Goal: Information Seeking & Learning: Learn about a topic

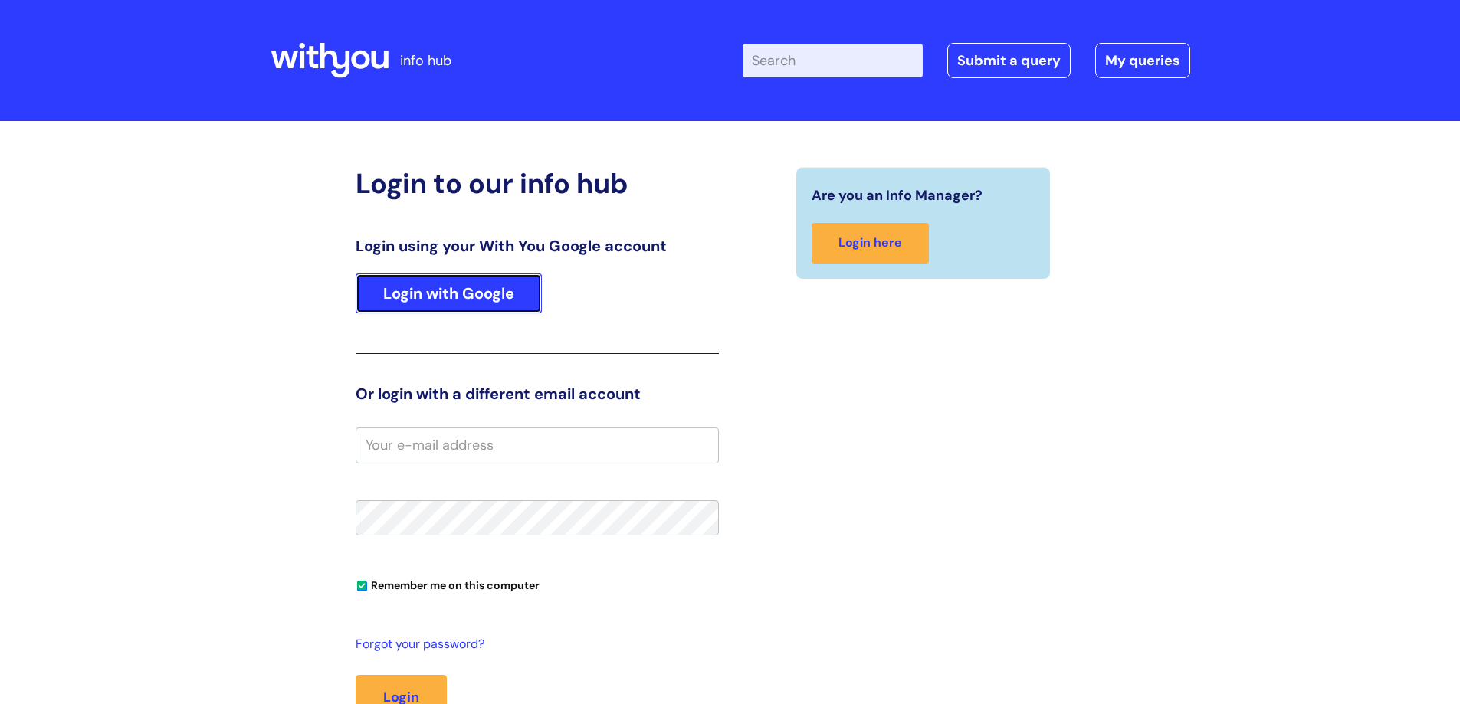
click at [459, 298] on link "Login with Google" at bounding box center [449, 294] width 186 height 40
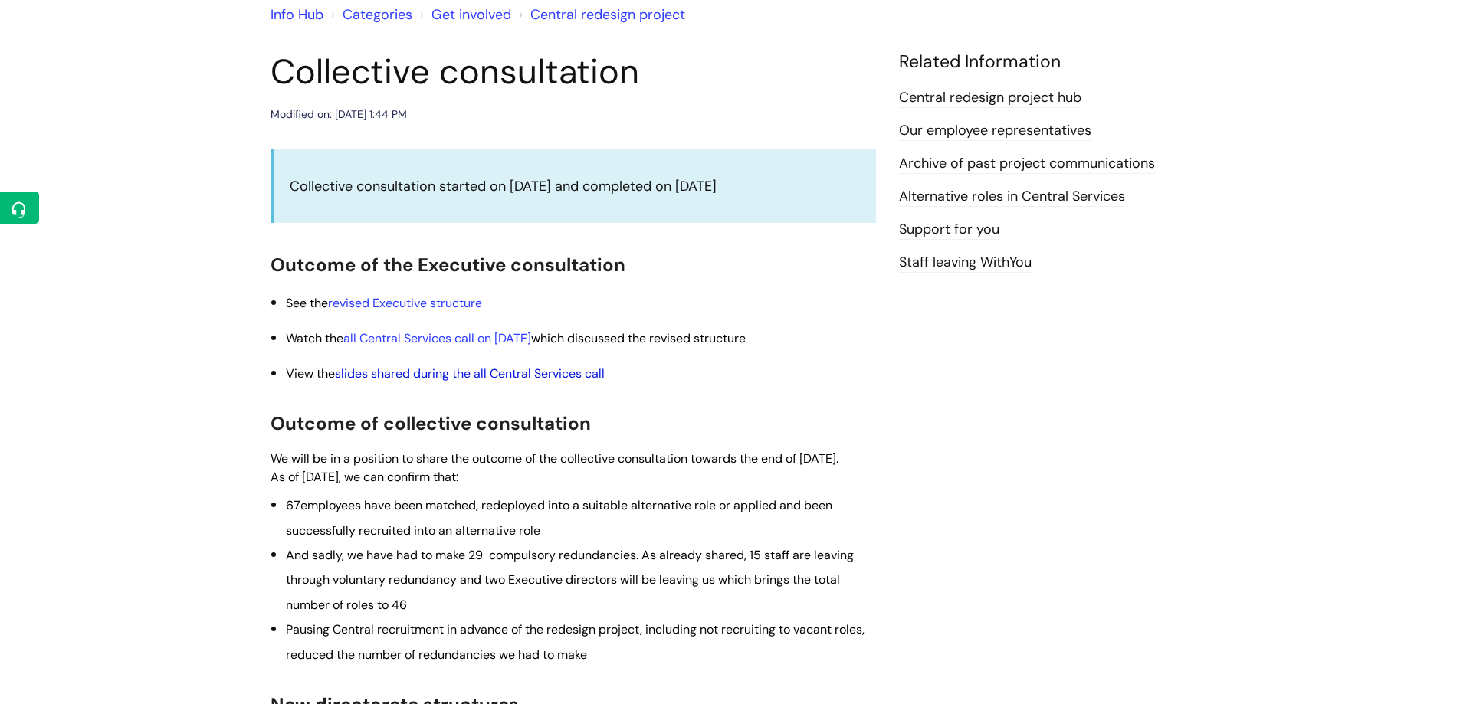
scroll to position [153, 0]
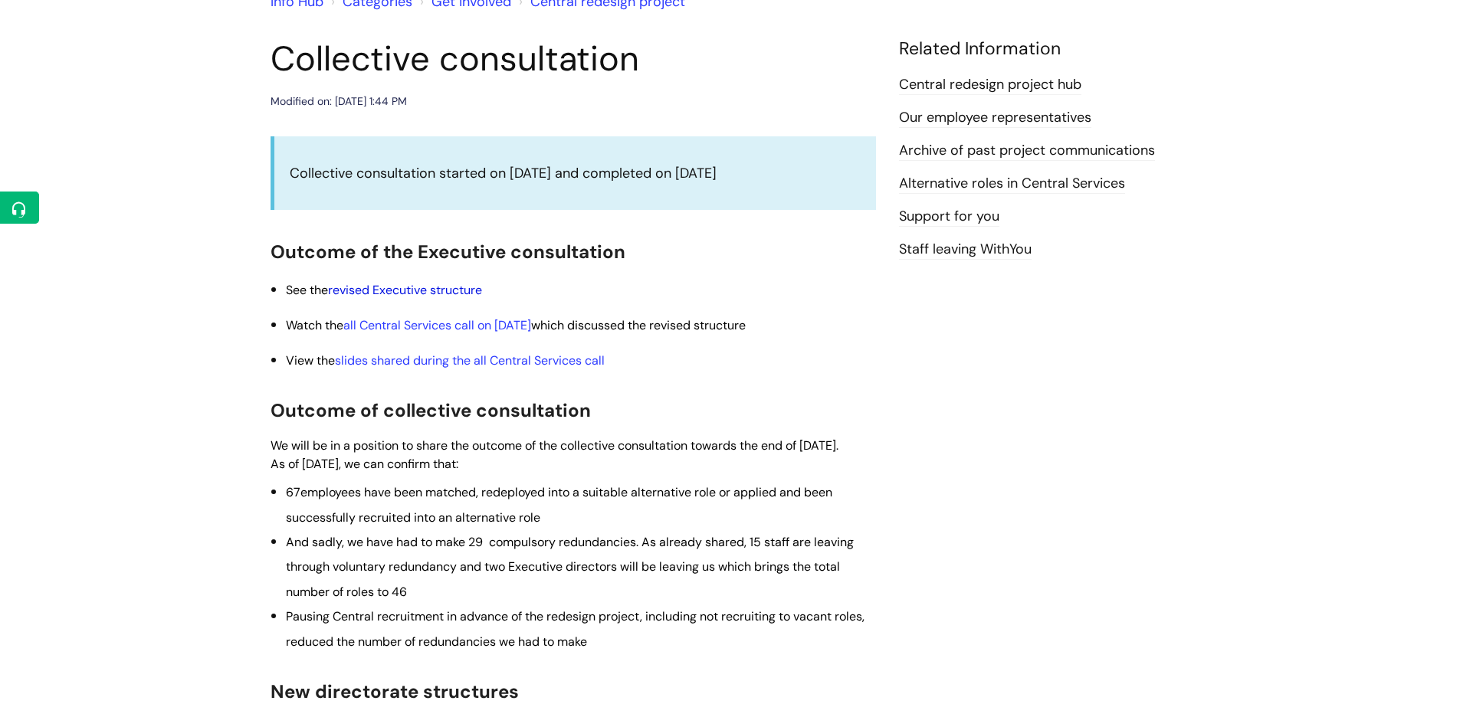
click at [429, 291] on link "revised Executive structure" at bounding box center [405, 290] width 154 height 16
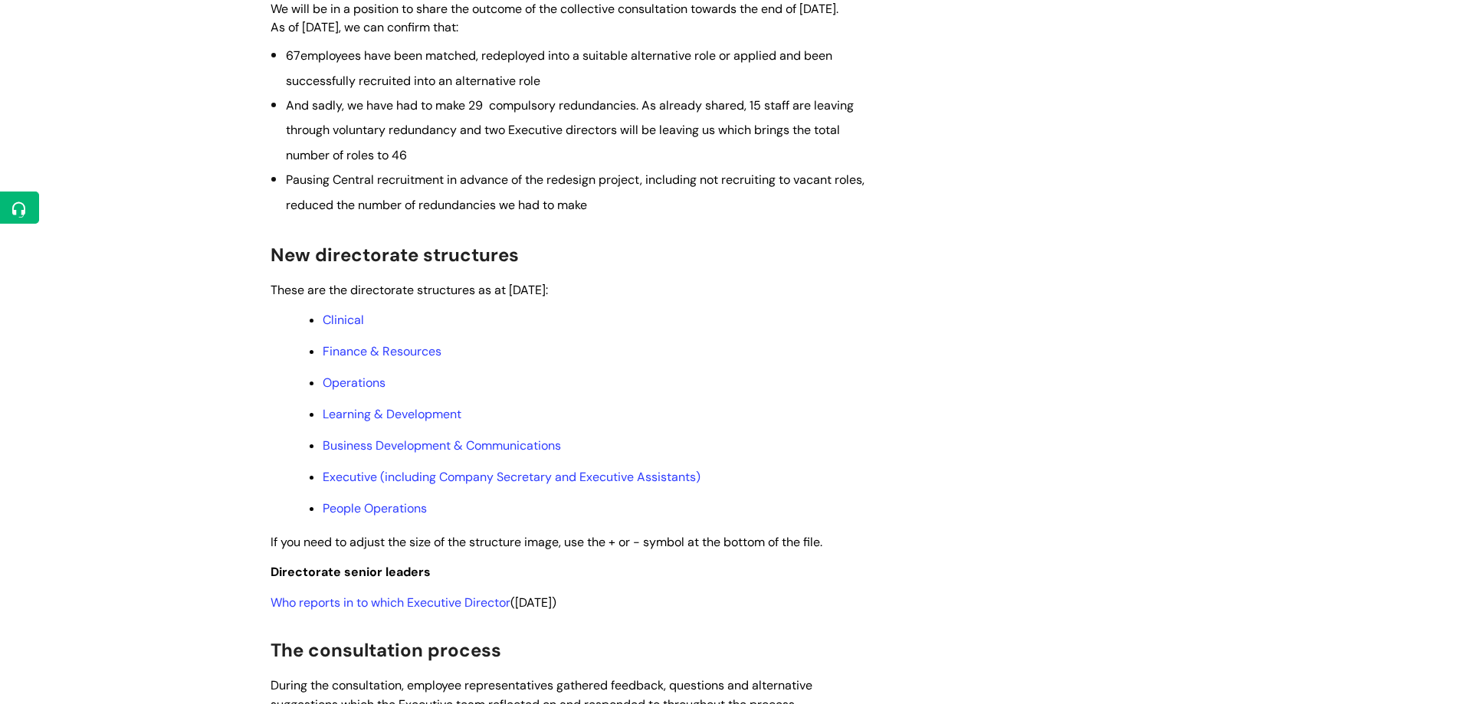
scroll to position [617, 0]
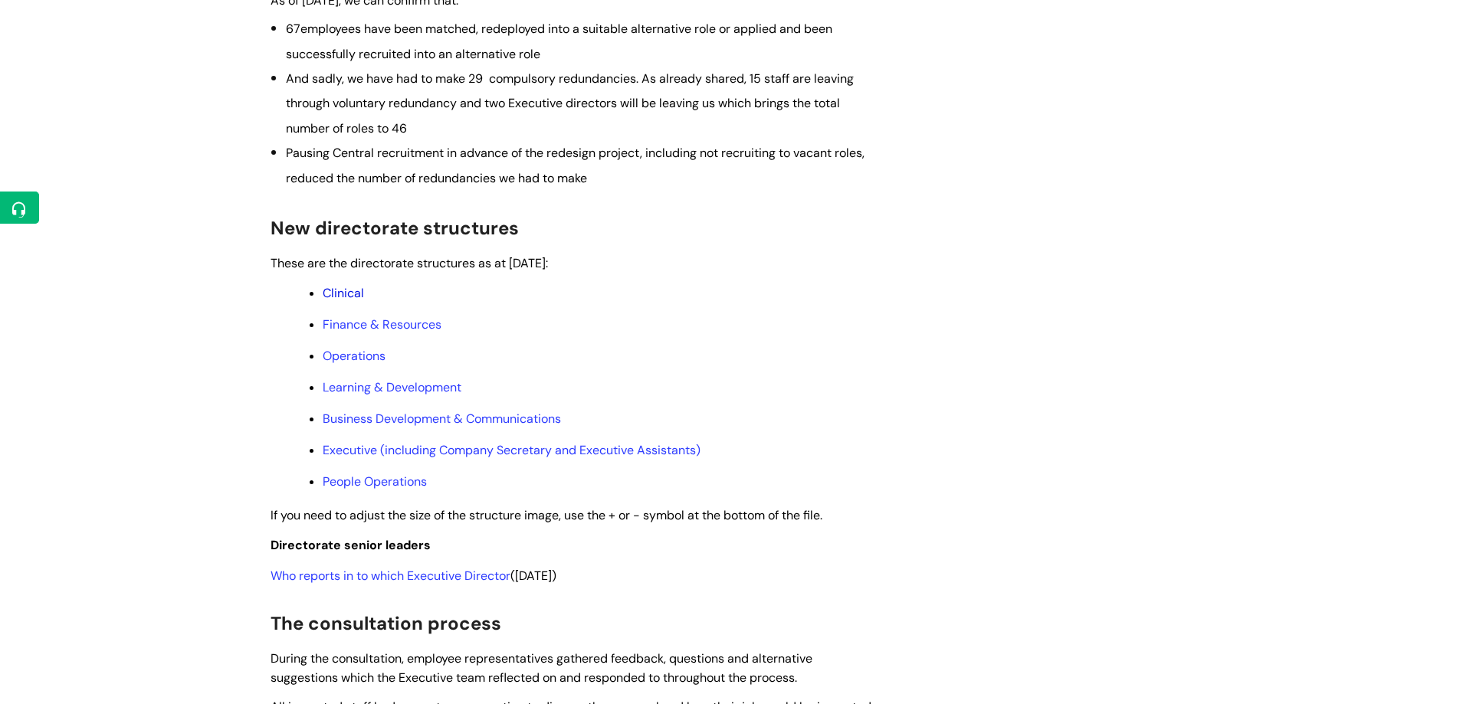
click at [350, 301] on link "Clinical" at bounding box center [343, 293] width 41 height 16
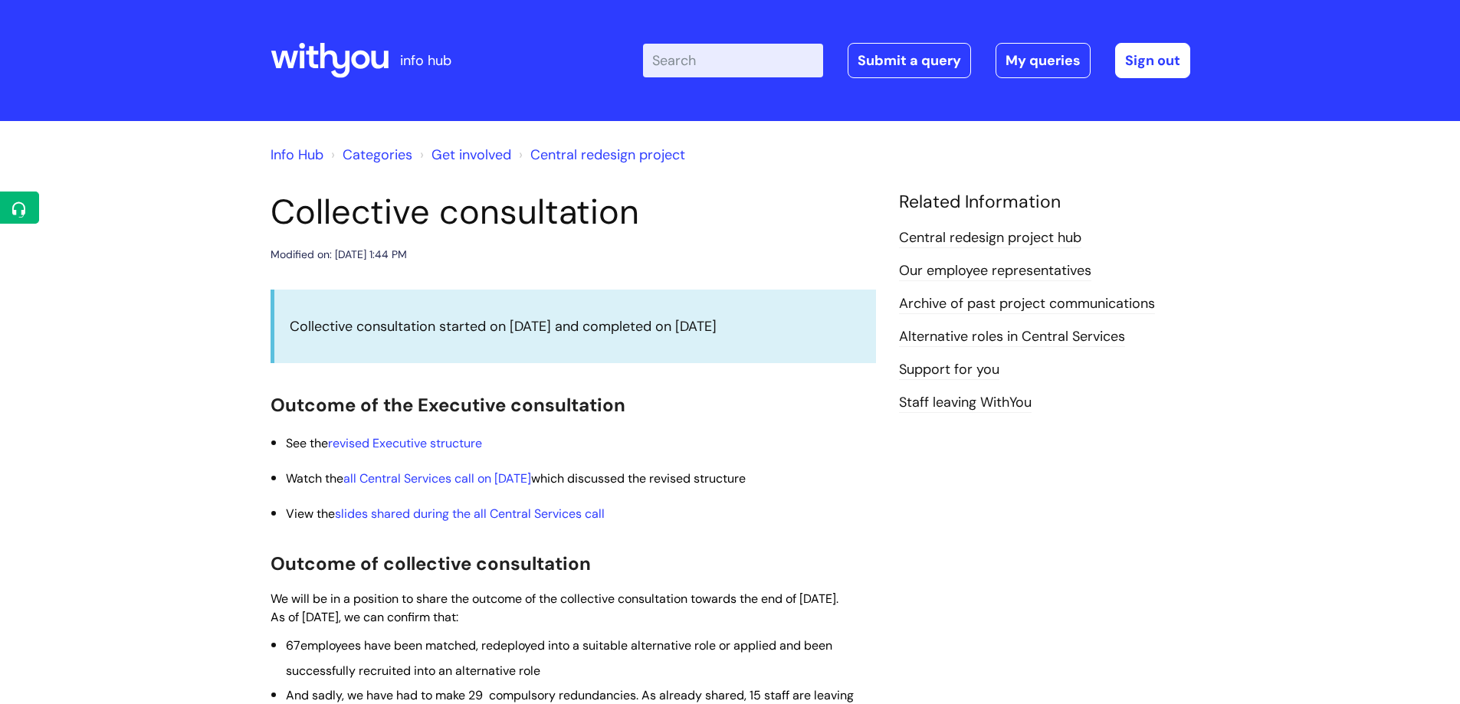
scroll to position [617, 0]
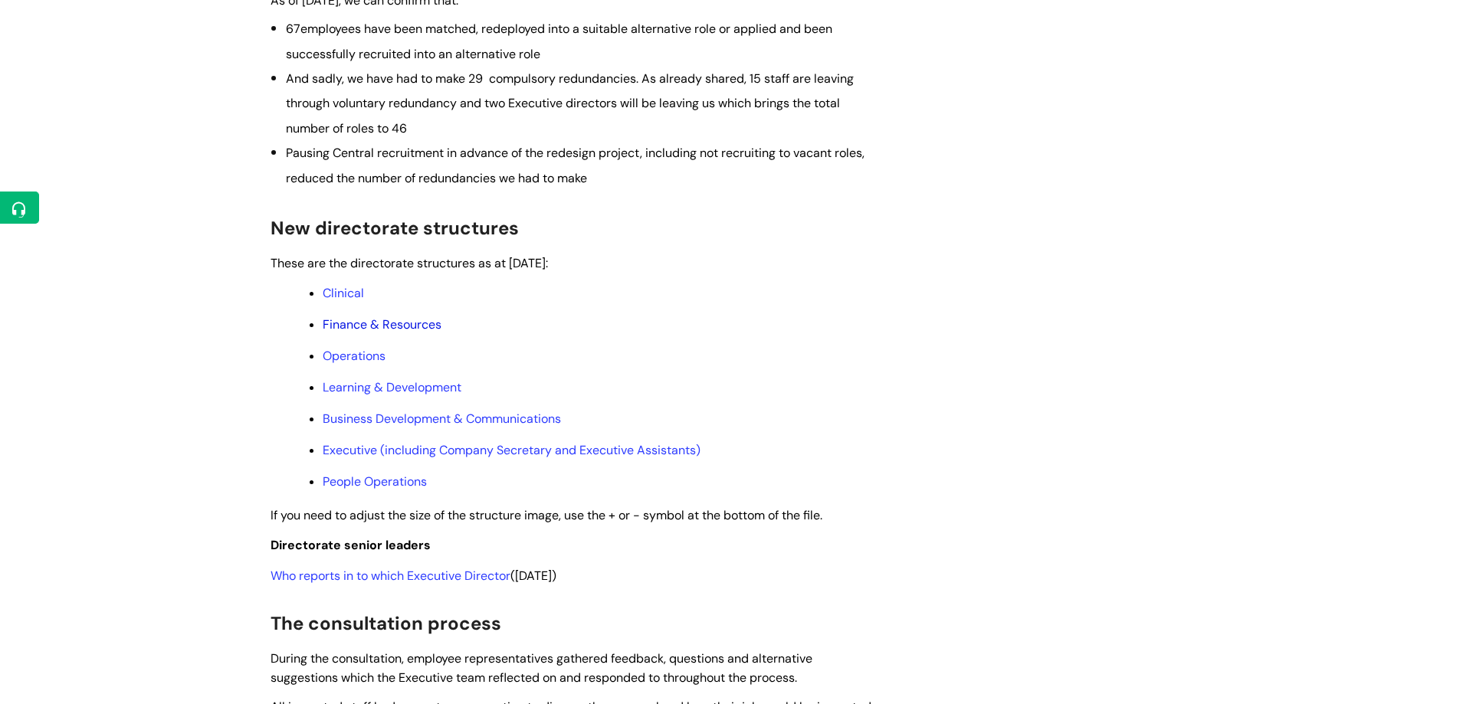
click at [342, 333] on link "Finance & Resources" at bounding box center [382, 325] width 119 height 16
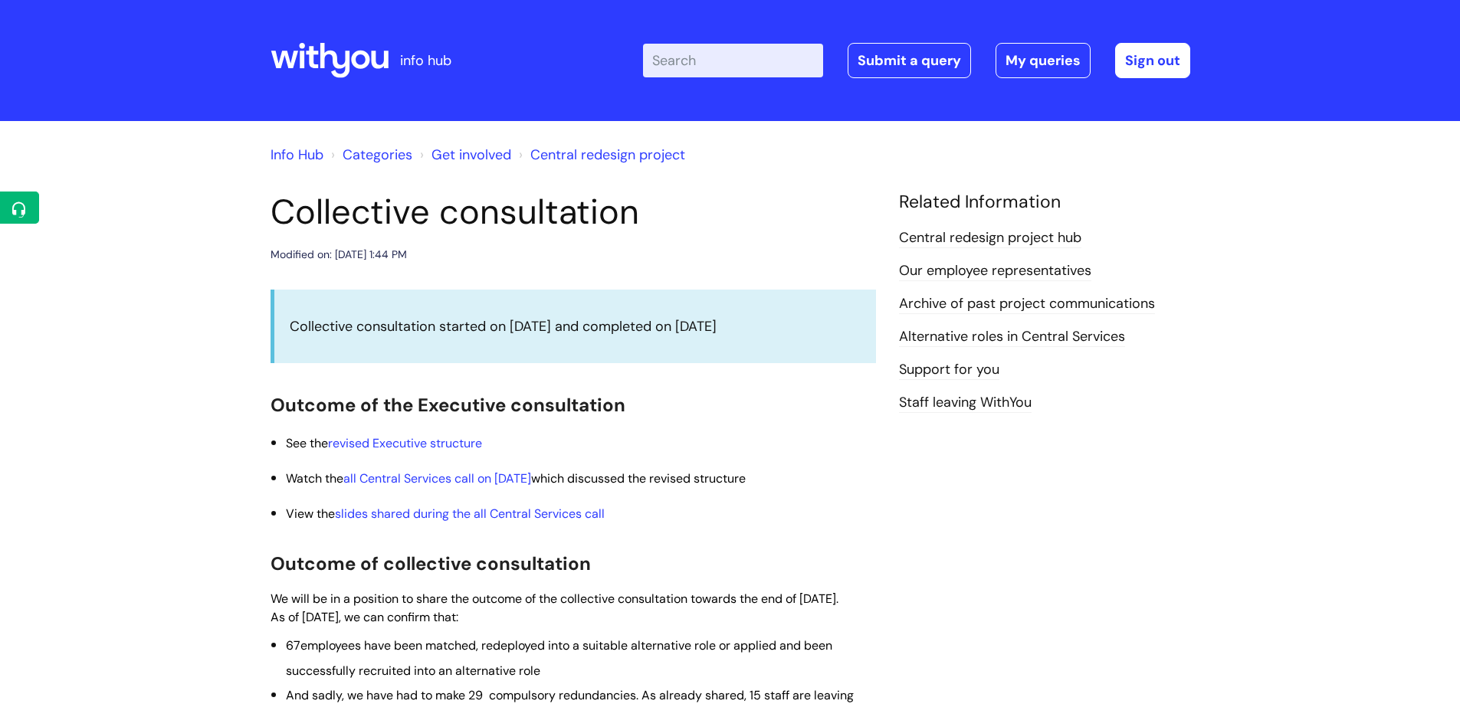
scroll to position [617, 0]
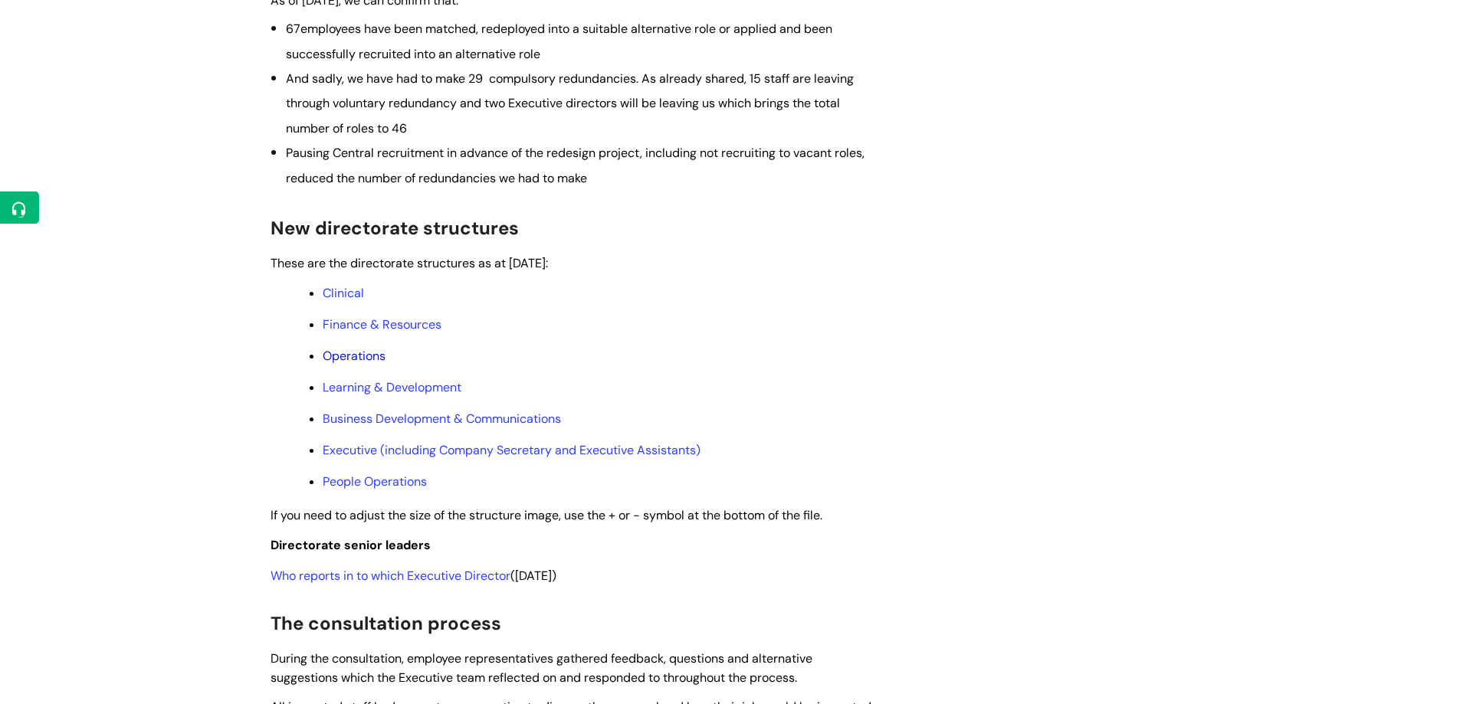
click at [365, 364] on link "Operations" at bounding box center [354, 356] width 63 height 16
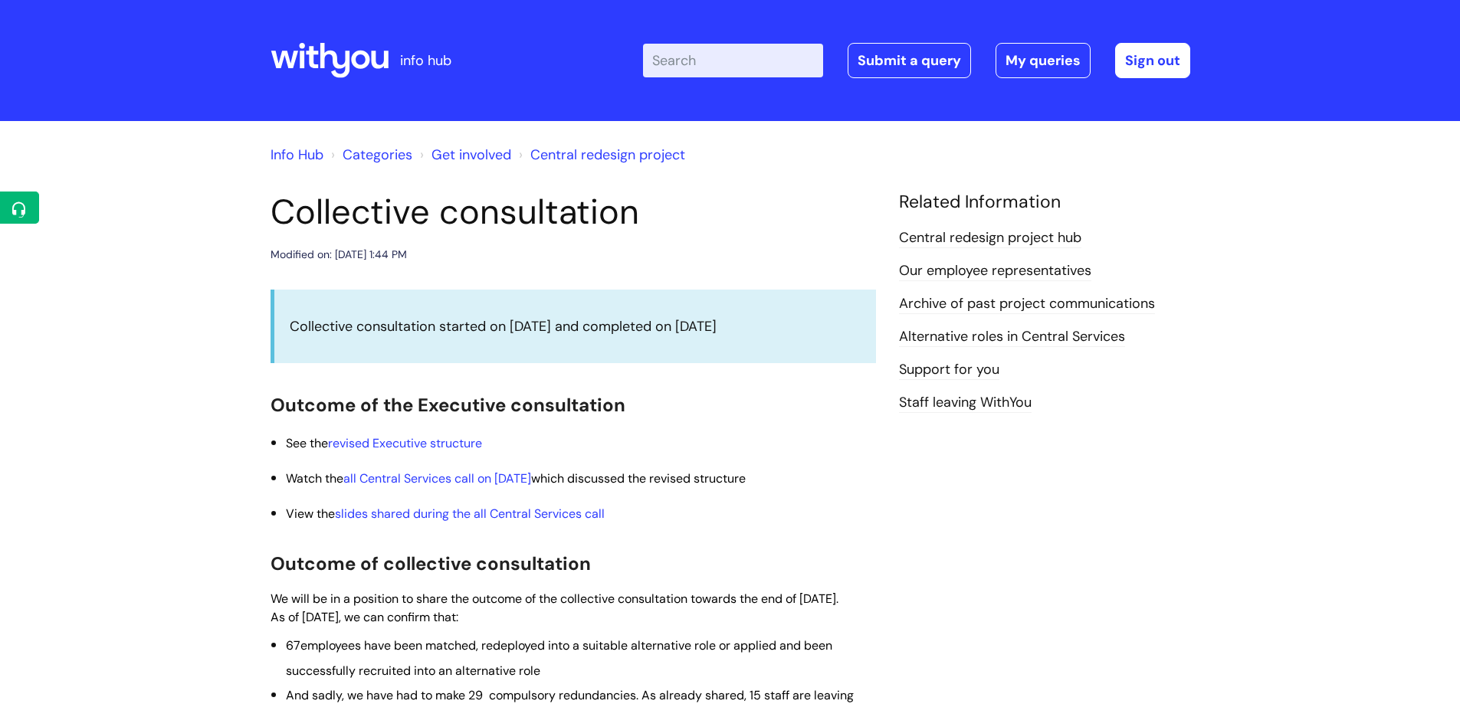
scroll to position [636, 0]
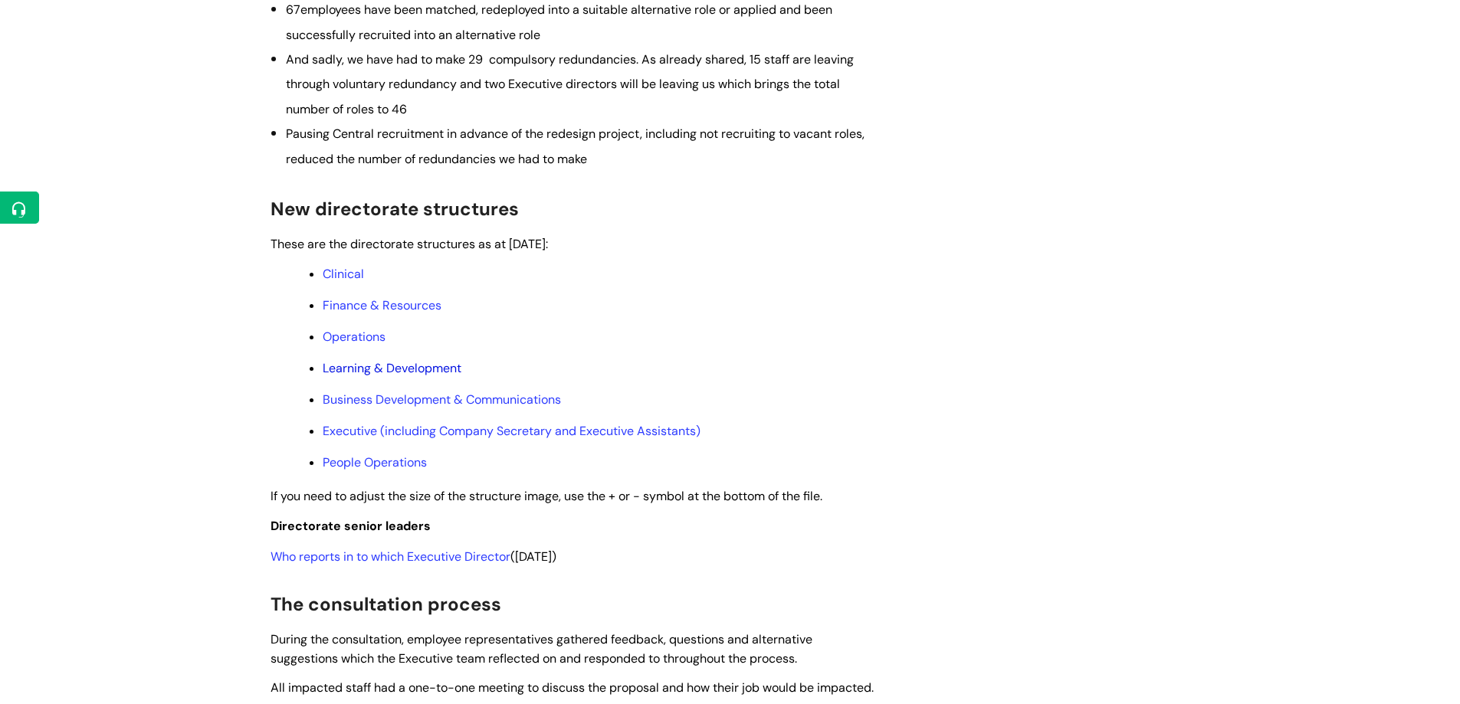
click at [422, 376] on link "Learning & Development" at bounding box center [392, 368] width 139 height 16
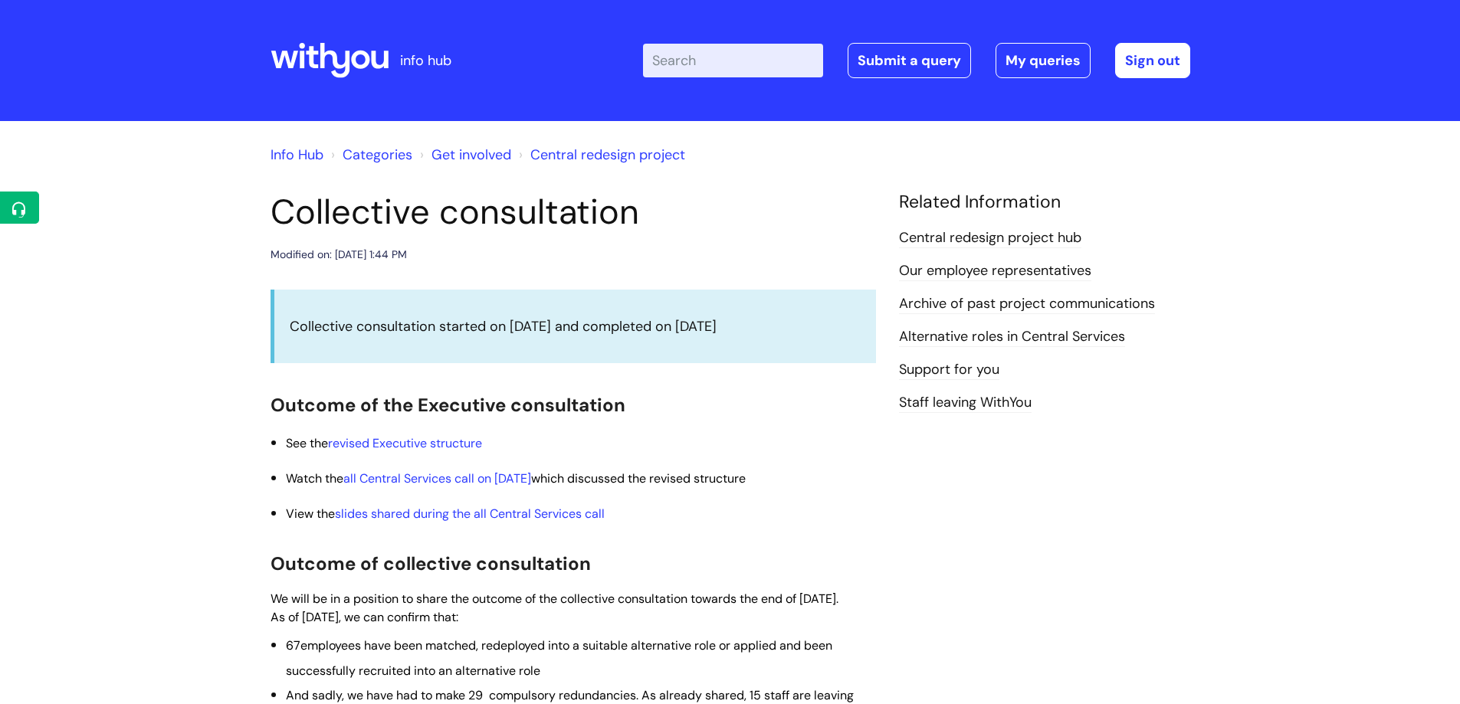
scroll to position [636, 0]
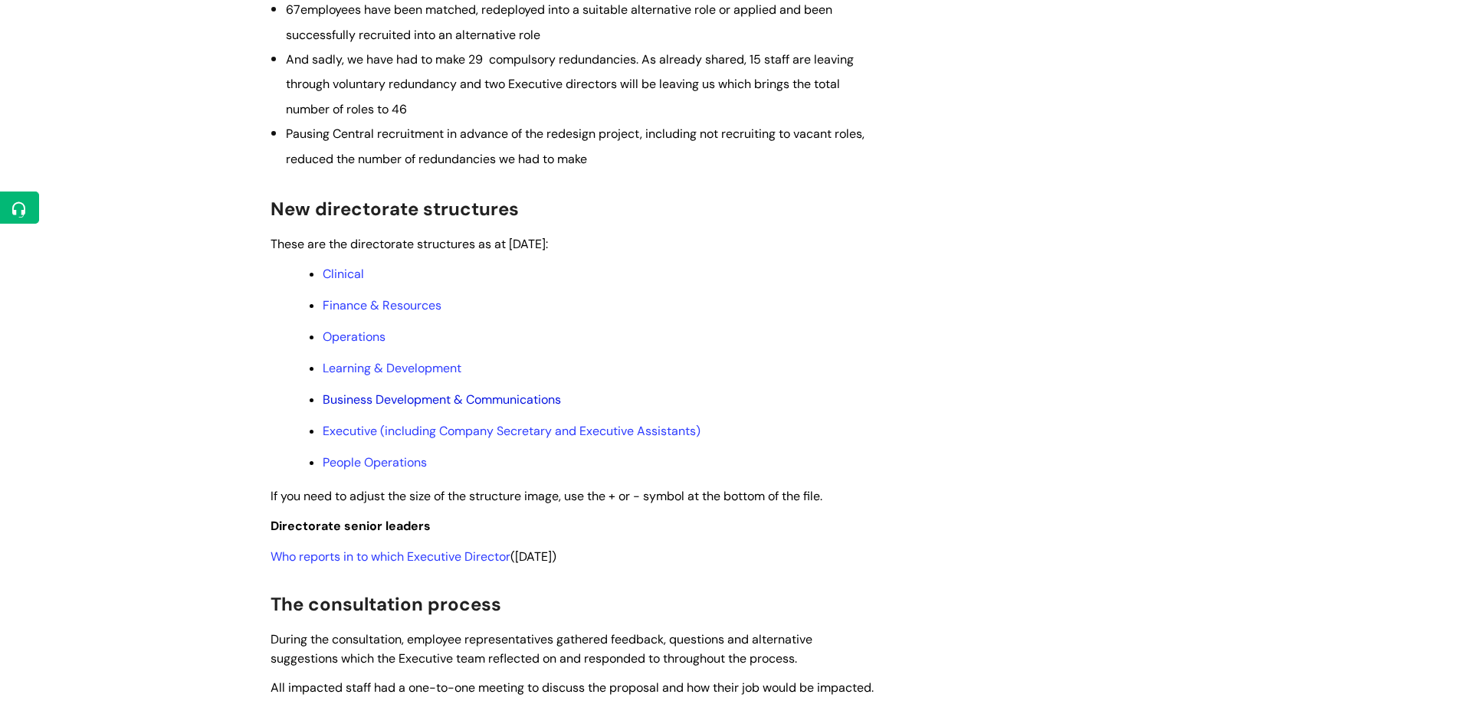
click at [396, 408] on link "Business Development & Communications" at bounding box center [442, 400] width 238 height 16
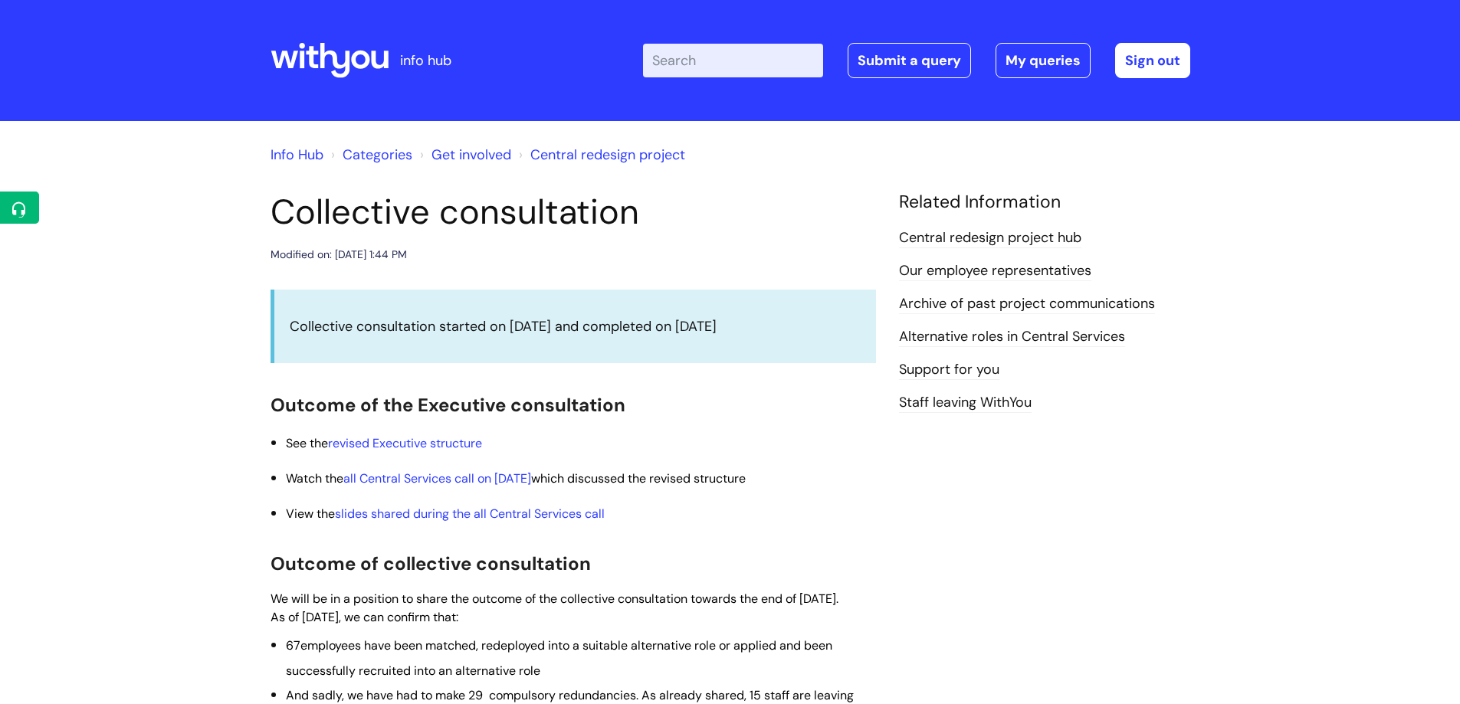
scroll to position [636, 0]
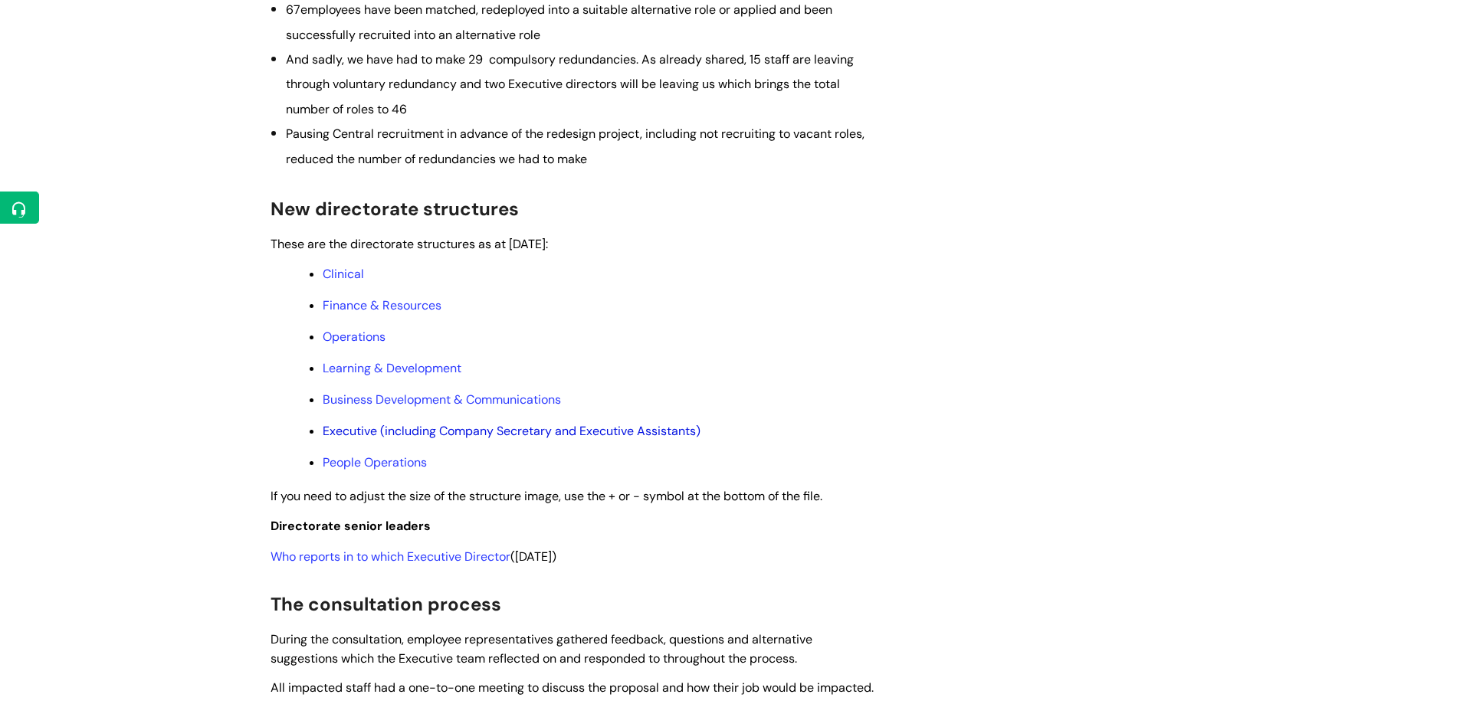
click at [455, 439] on link "Executive (including Company Secretary and Executive Assistants)" at bounding box center [512, 431] width 378 height 16
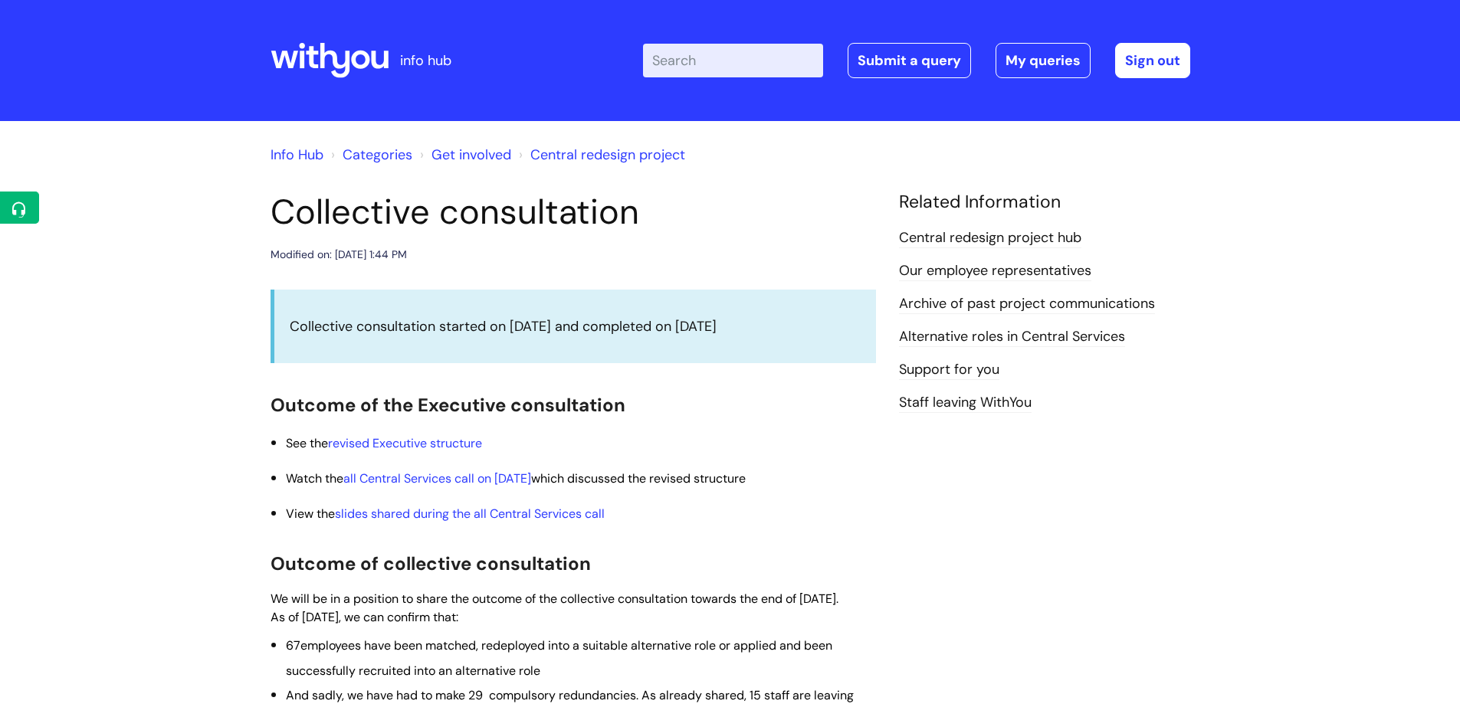
scroll to position [636, 0]
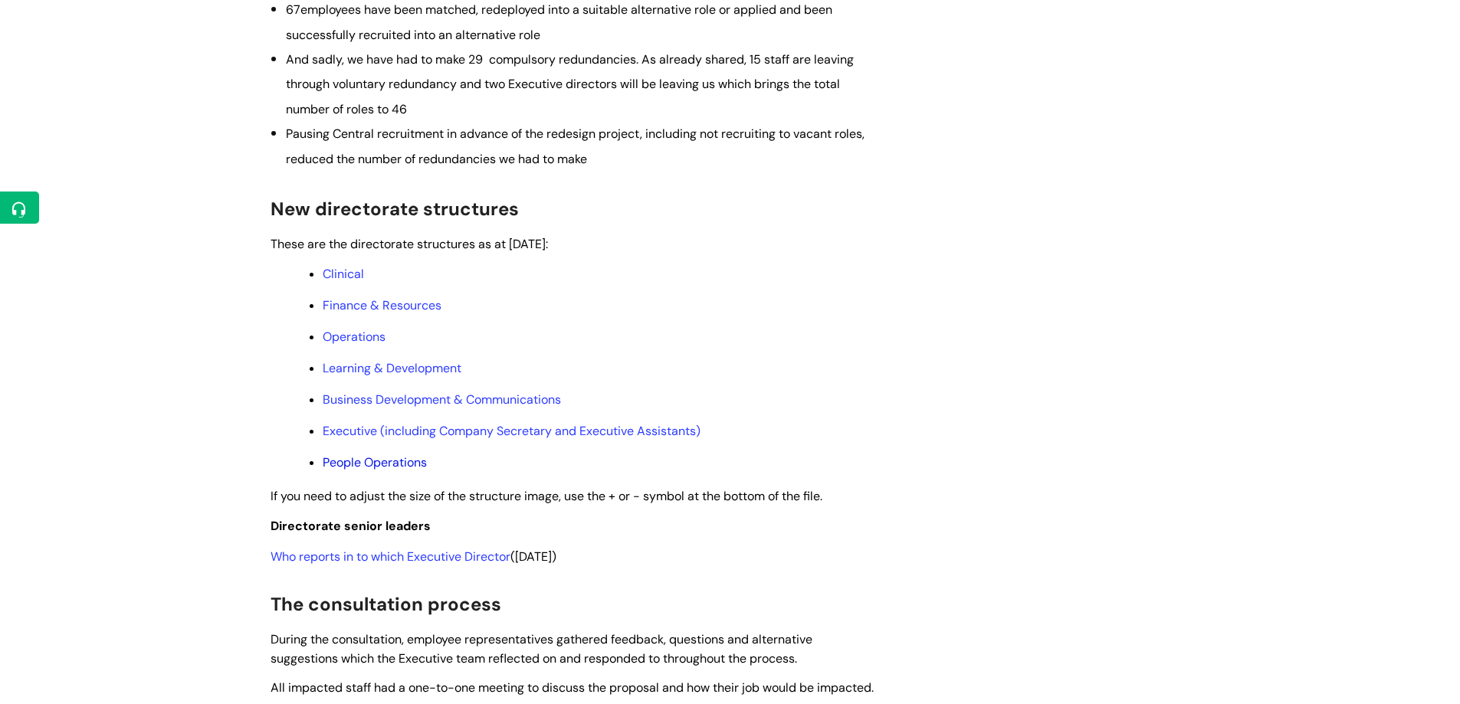
click at [376, 471] on link "People Operations" at bounding box center [375, 463] width 104 height 16
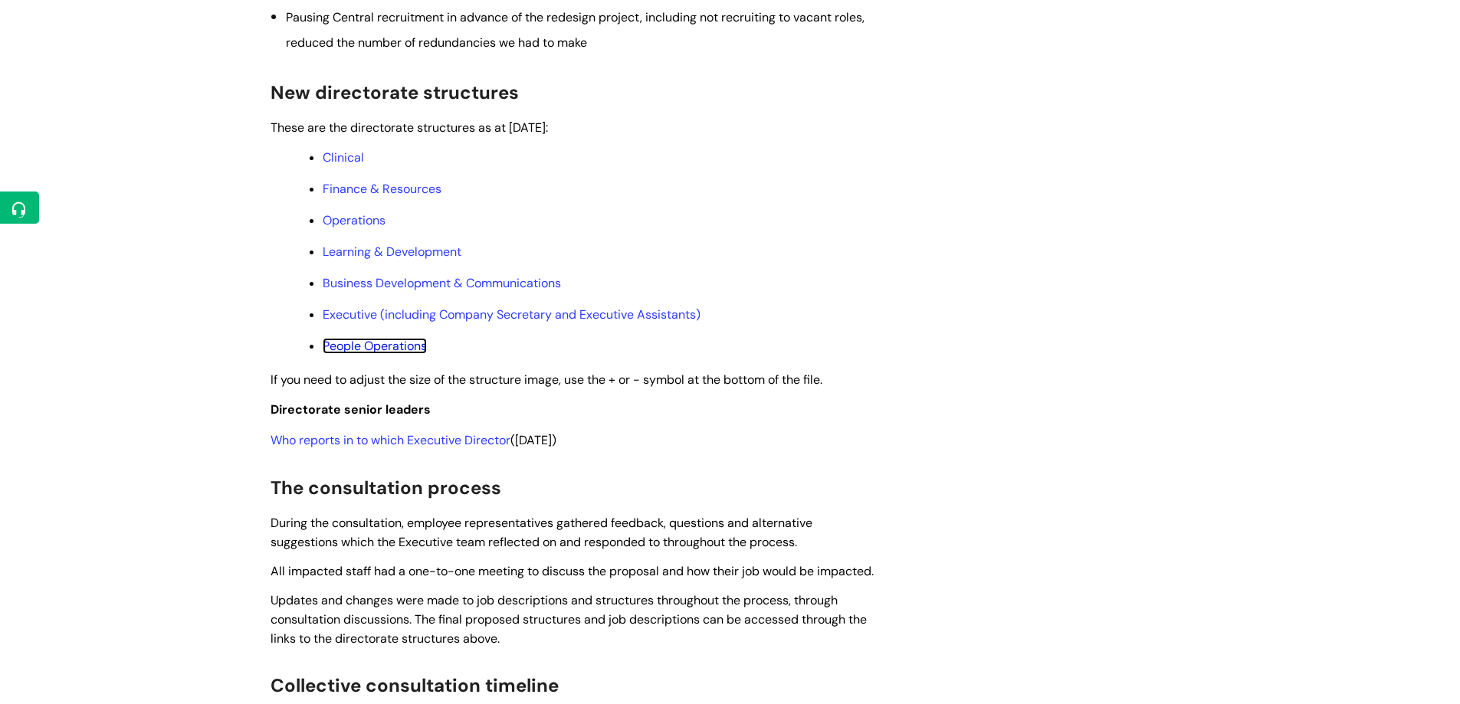
scroll to position [790, 0]
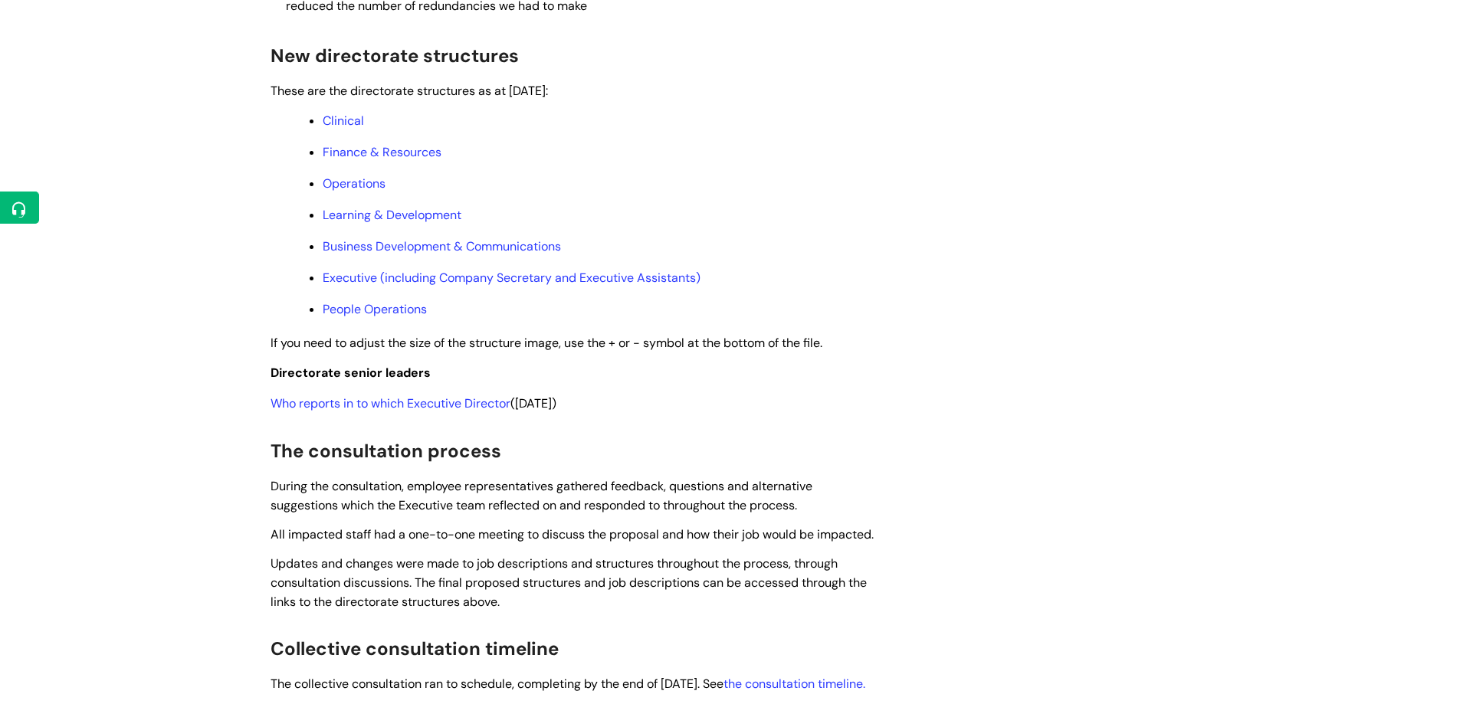
click at [476, 412] on link "Who reports in to which Executive Director" at bounding box center [391, 404] width 240 height 16
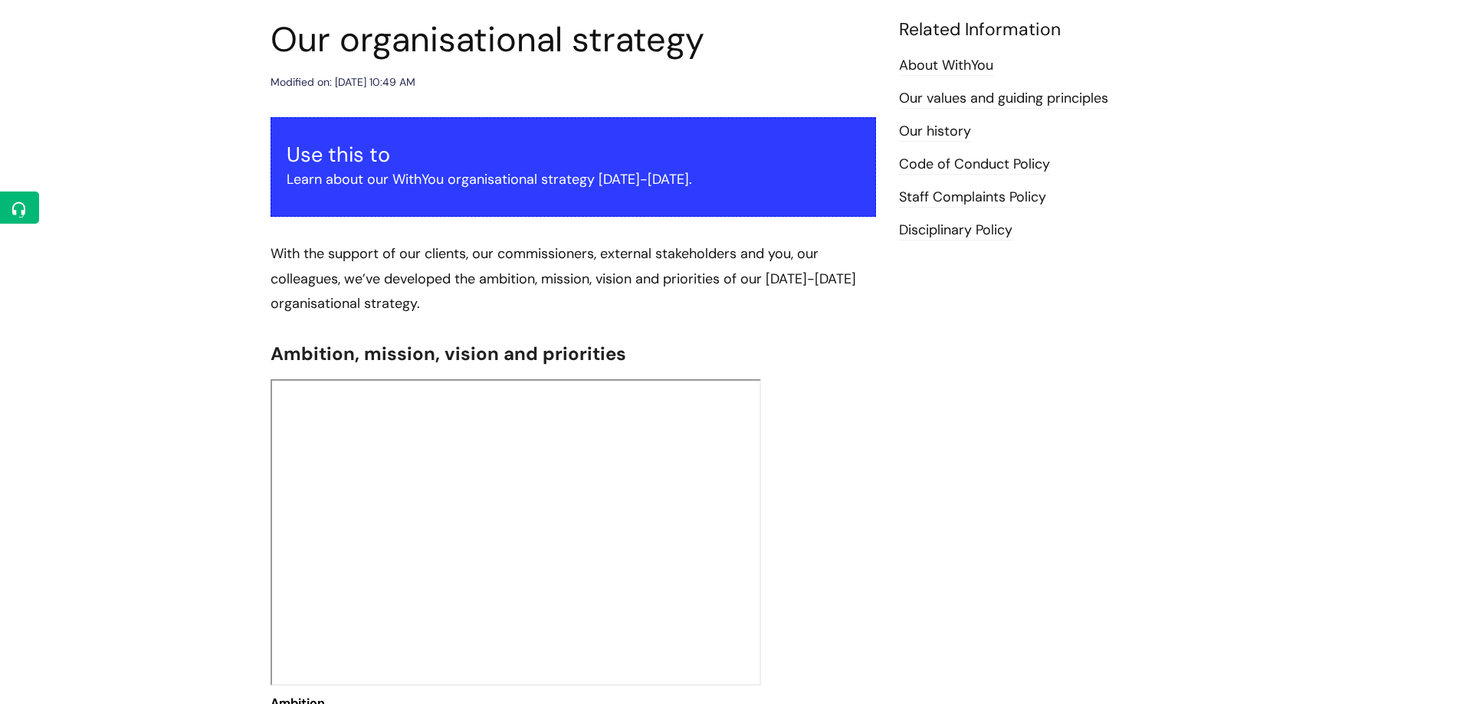
scroll to position [153, 0]
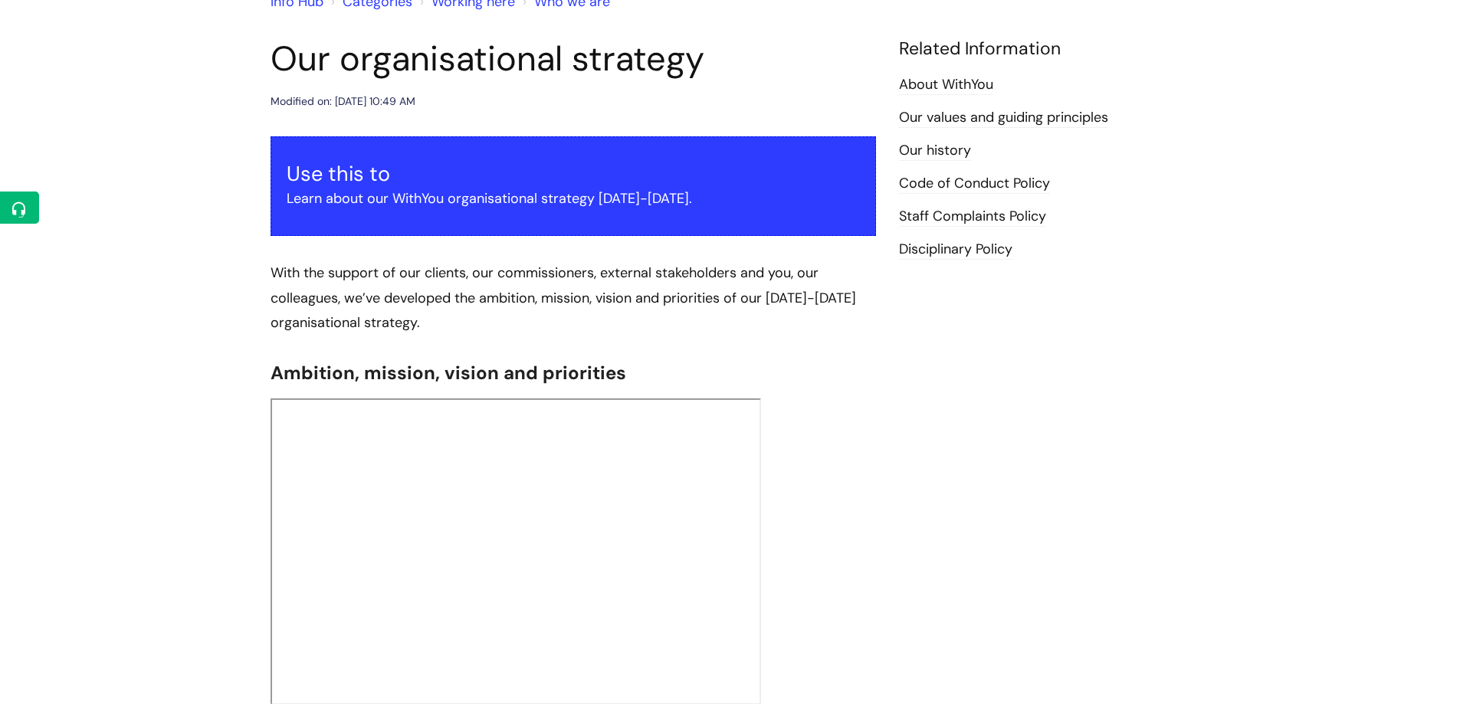
drag, startPoint x: 271, startPoint y: 56, endPoint x: 757, endPoint y: 59, distance: 486.0
click at [757, 59] on h1 "Our organisational strategy" at bounding box center [574, 58] width 606 height 41
copy h1 "Our organisational strategy"
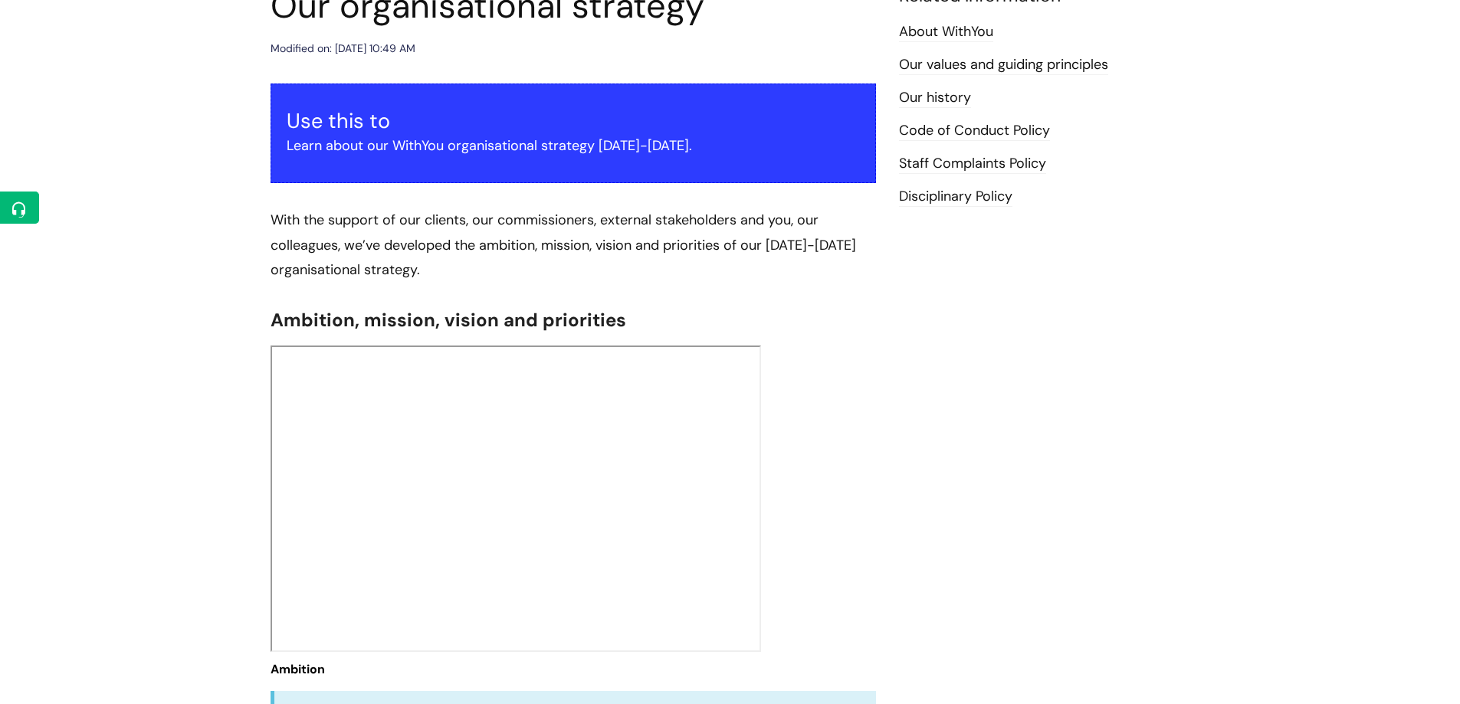
scroll to position [230, 0]
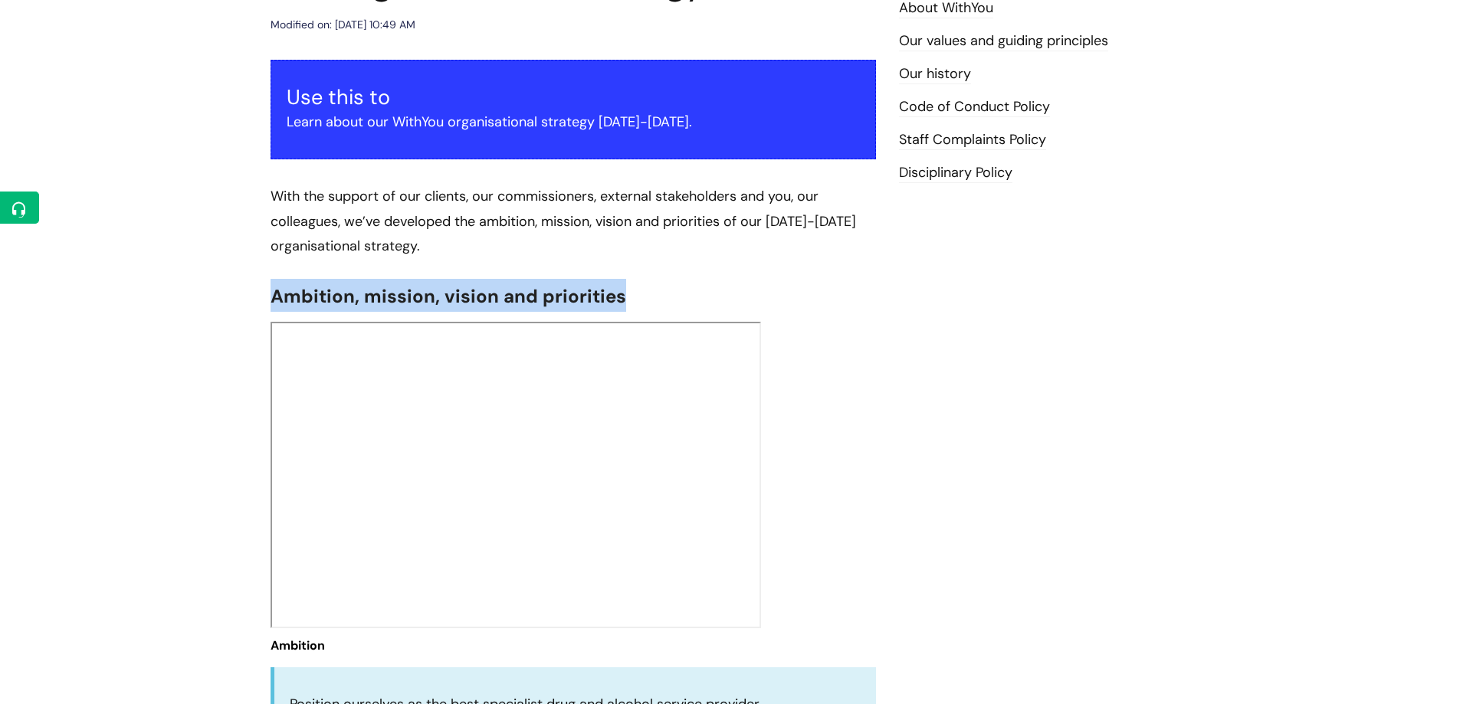
drag, startPoint x: 274, startPoint y: 293, endPoint x: 493, endPoint y: 272, distance: 219.5
click at [734, 284] on h2 "Ambition, mission, vision and priorities" at bounding box center [574, 295] width 606 height 33
copy span "Ambition, mission, vision and priorities"
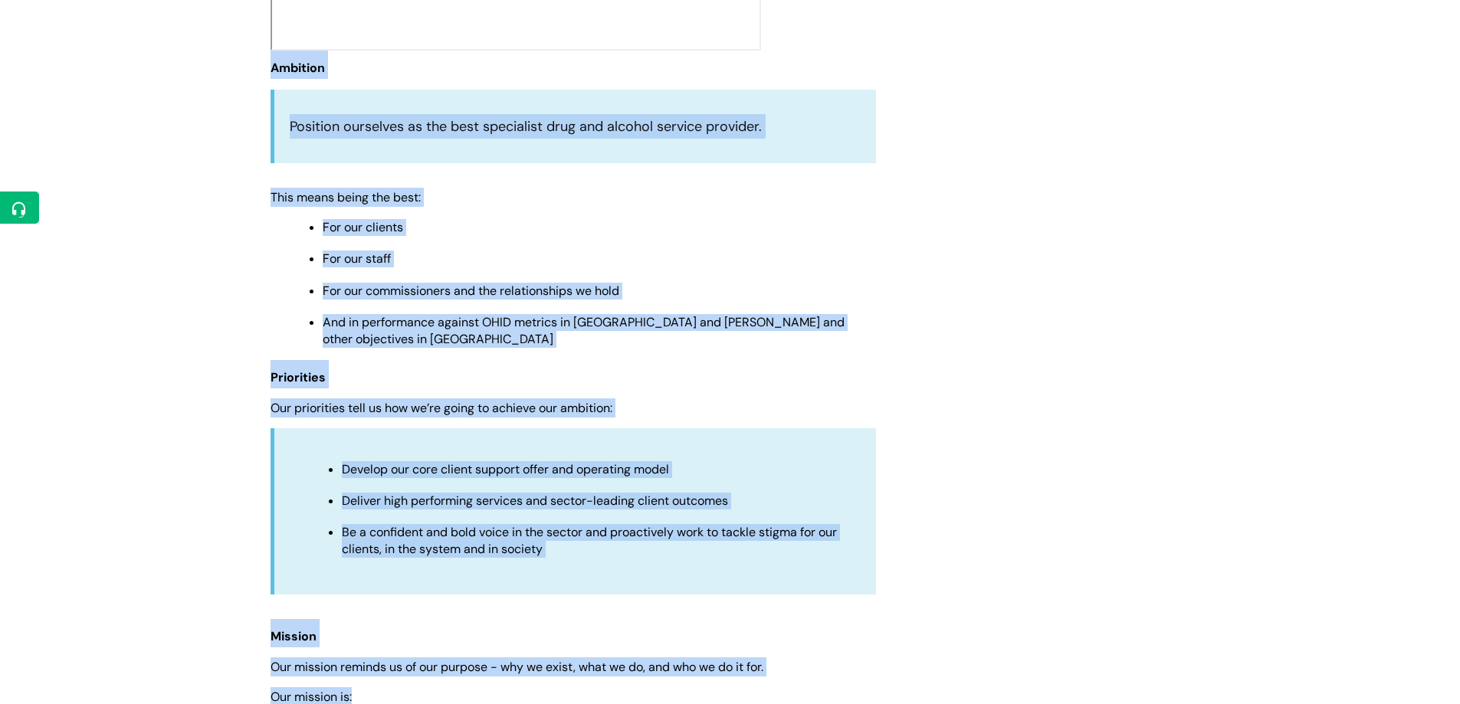
scroll to position [1000, 0]
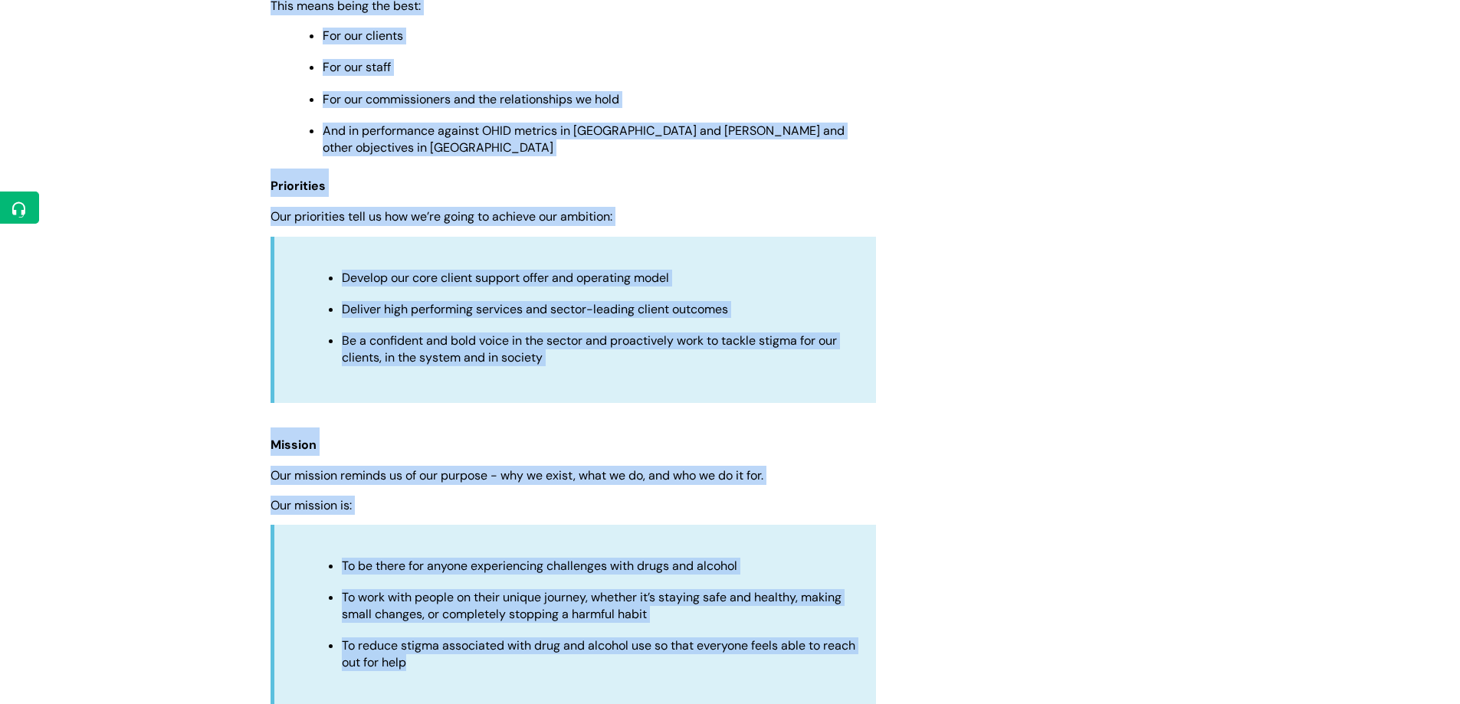
drag, startPoint x: 273, startPoint y: 186, endPoint x: 750, endPoint y: 645, distance: 661.4
click at [750, 645] on div "Use this to Learn about our WithYou organisational strategy 2025-2030. With the…" at bounding box center [574, 677] width 606 height 2774
copy div "Ambition Position ourselves as the best specialist drug and alcohol service pro…"
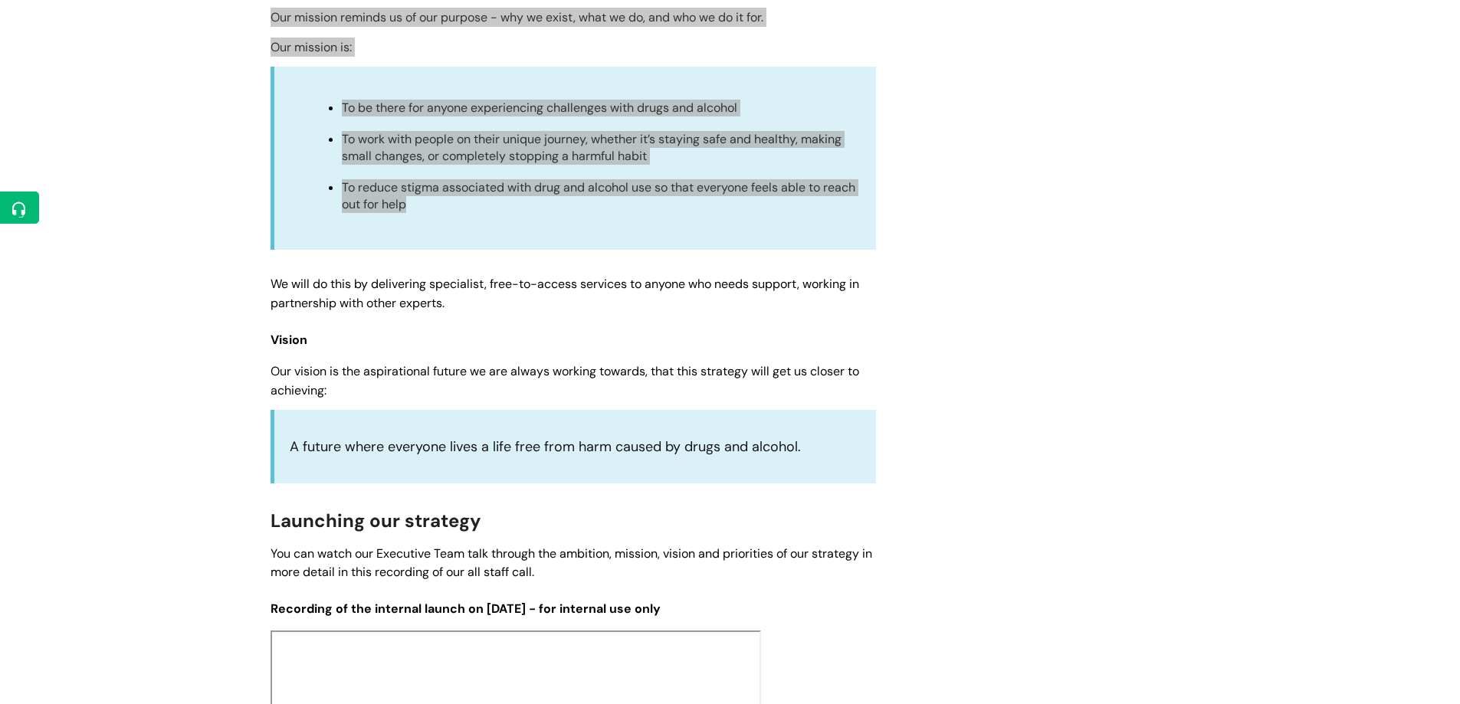
scroll to position [1460, 0]
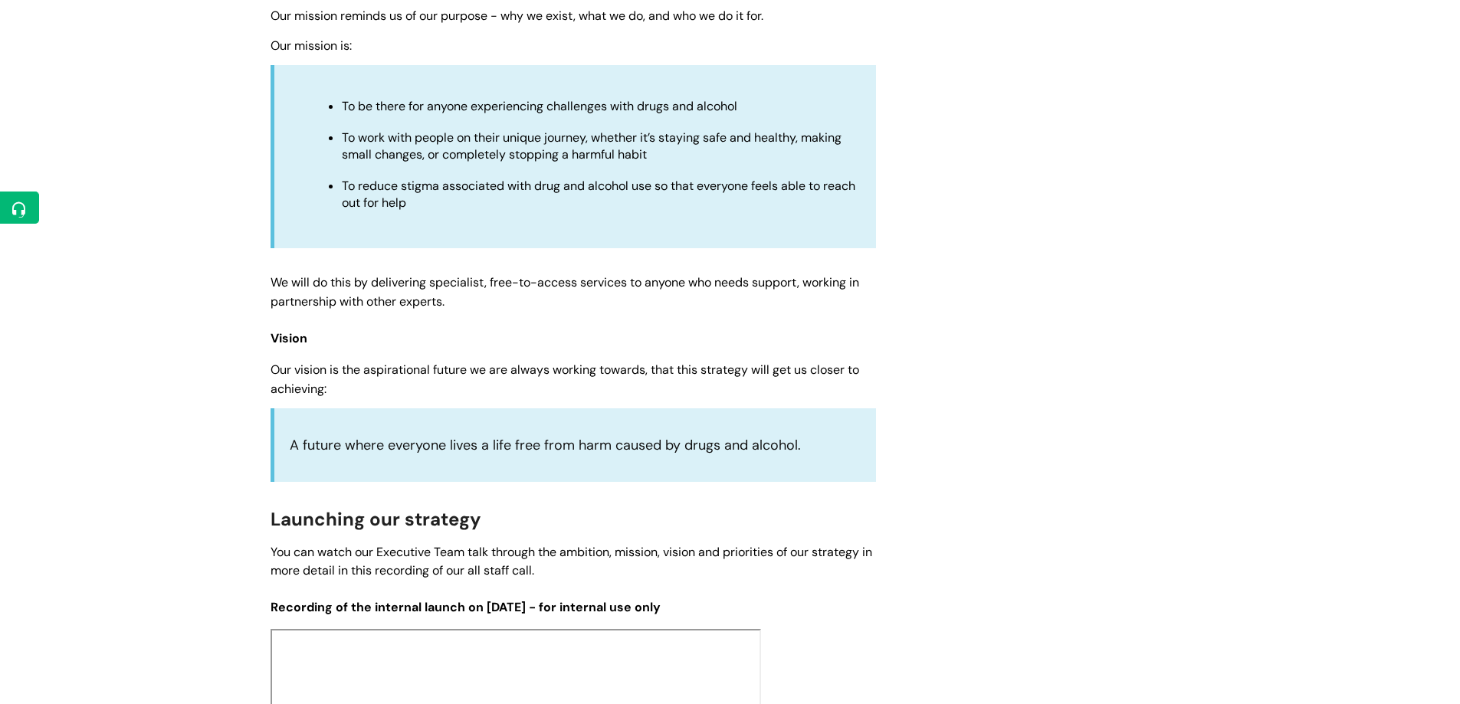
click at [1174, 340] on div "Our organisational strategy Modified on: Mon, 19 May, 2025 at 10:49 AM Use this…" at bounding box center [730, 235] width 943 height 3007
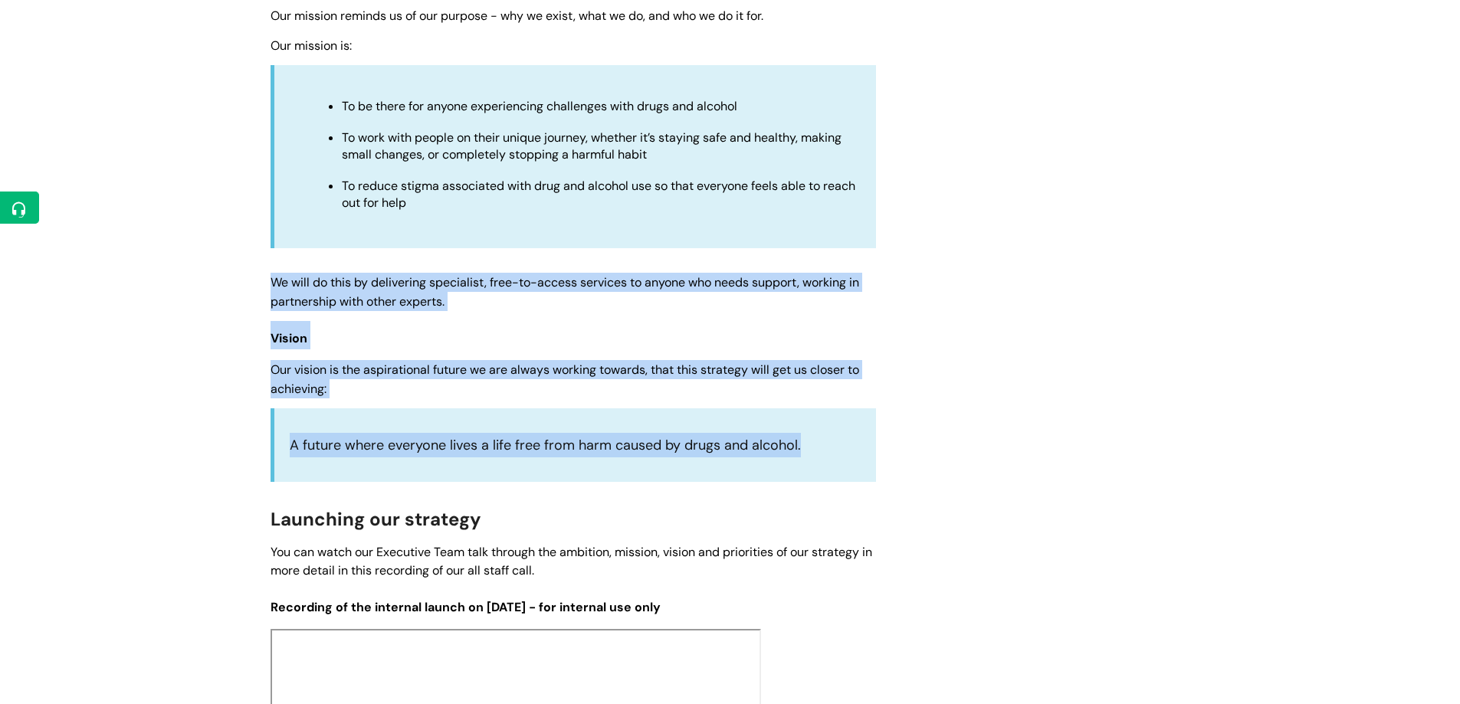
drag, startPoint x: 270, startPoint y: 259, endPoint x: 630, endPoint y: 358, distance: 373.6
click at [869, 407] on div "Use this to Learn about our WithYou organisational strategy 2025-2030. With the…" at bounding box center [574, 217] width 606 height 2774
copy div "We will do this by delivering specialist, free-to-access services to anyone who…"
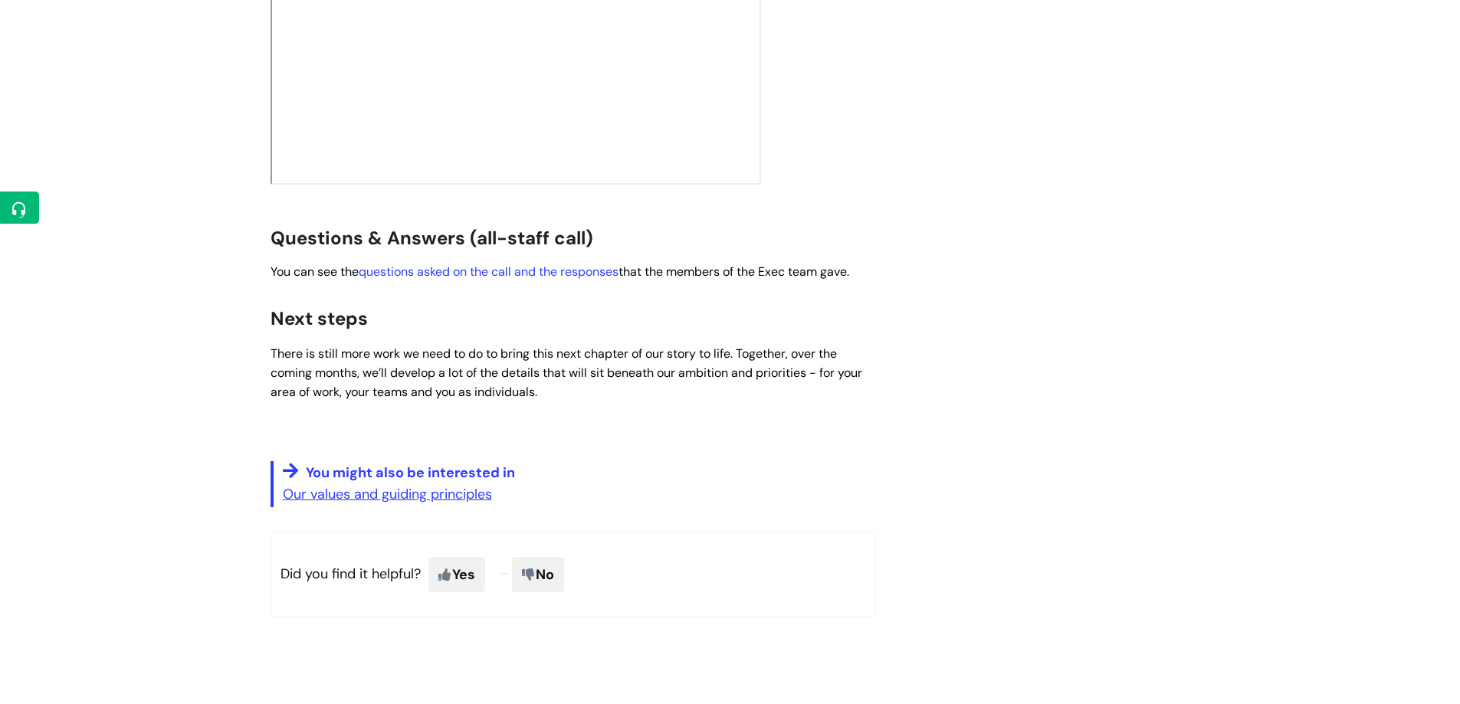
scroll to position [2609, 0]
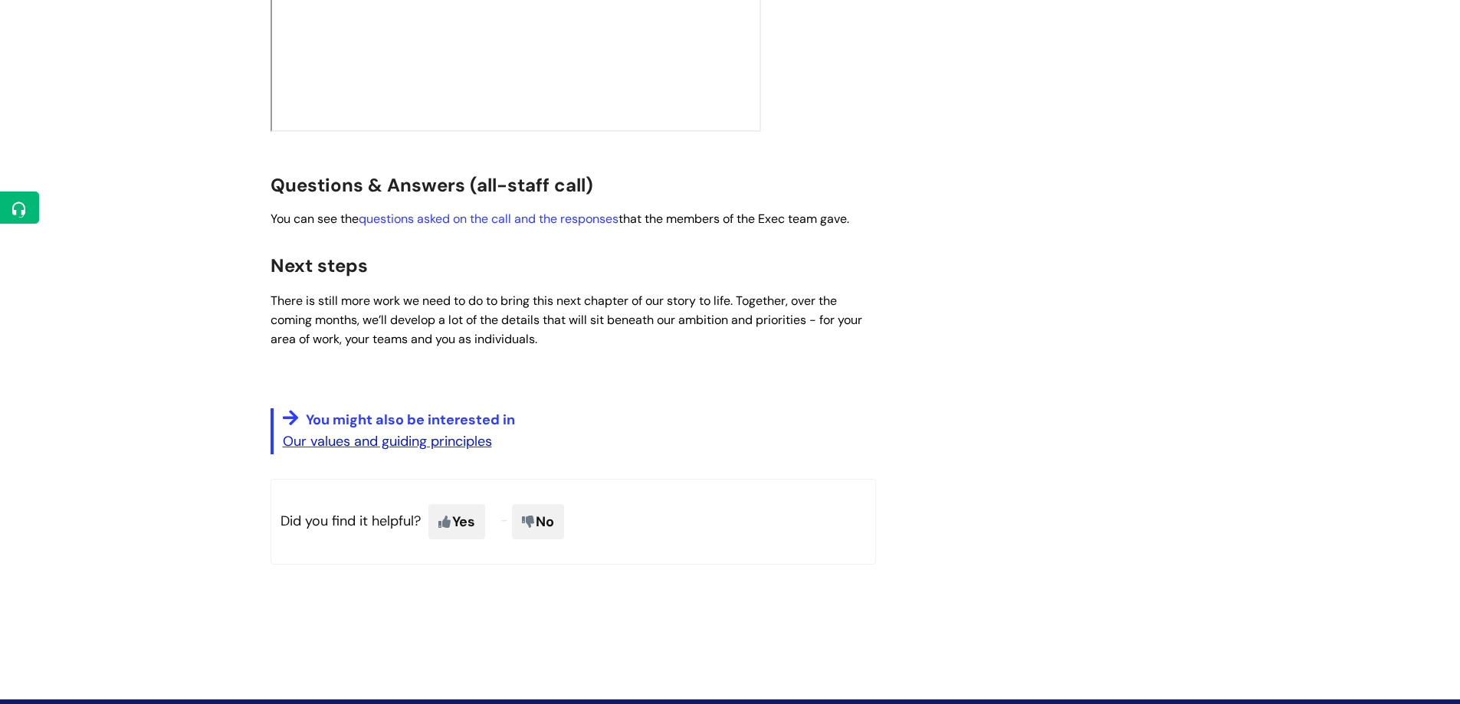
click at [423, 432] on link "Our values and guiding principles" at bounding box center [387, 441] width 209 height 18
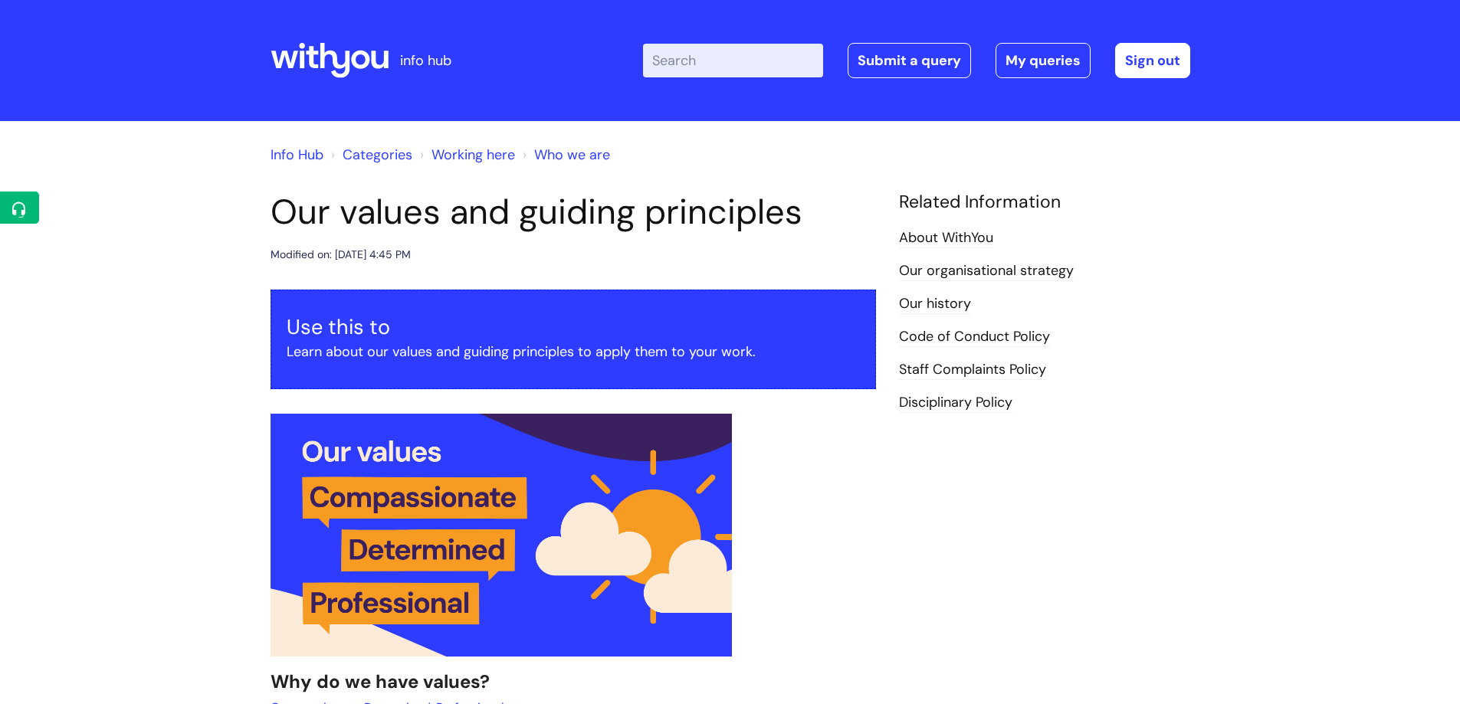
drag, startPoint x: 272, startPoint y: 205, endPoint x: 814, endPoint y: 222, distance: 542.3
click at [814, 222] on h1 "Our values and guiding principles" at bounding box center [574, 212] width 606 height 41
copy h1 "Our values and guiding principles"
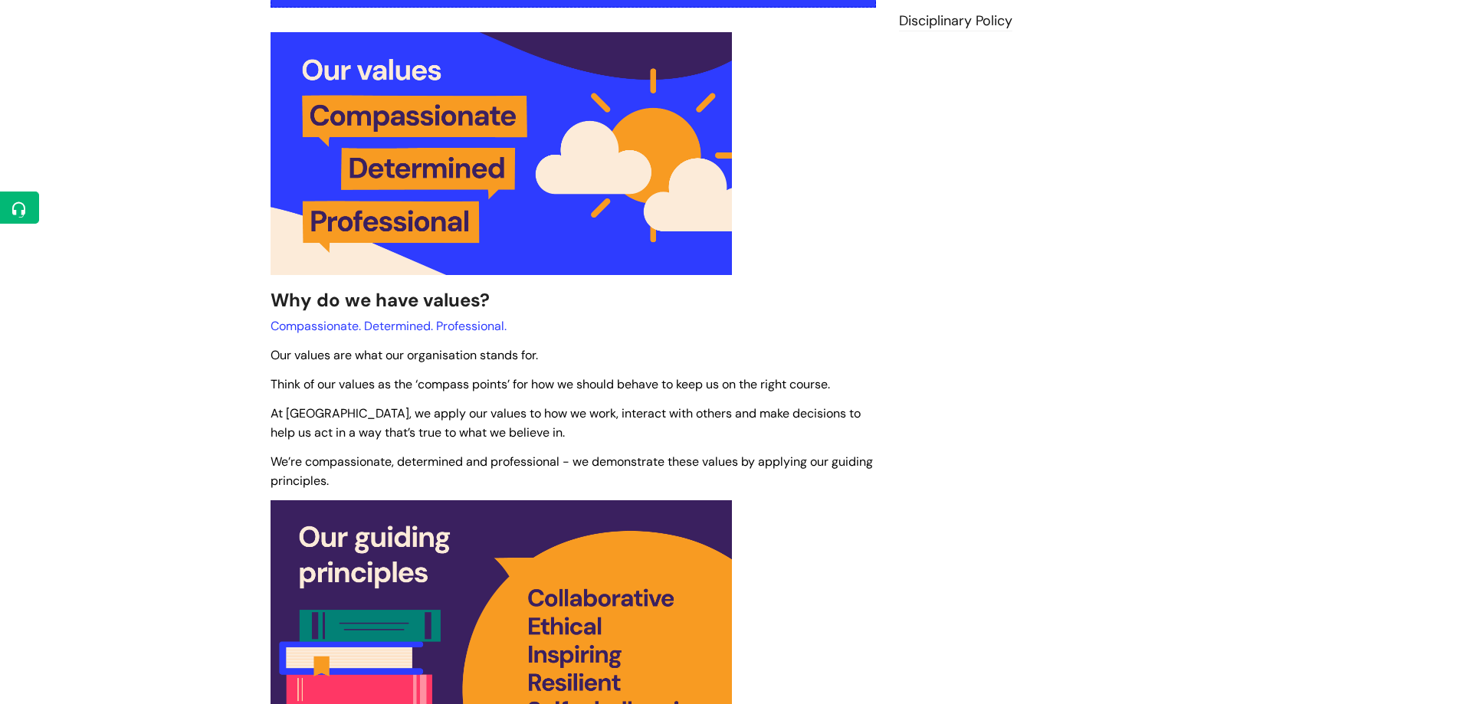
scroll to position [383, 0]
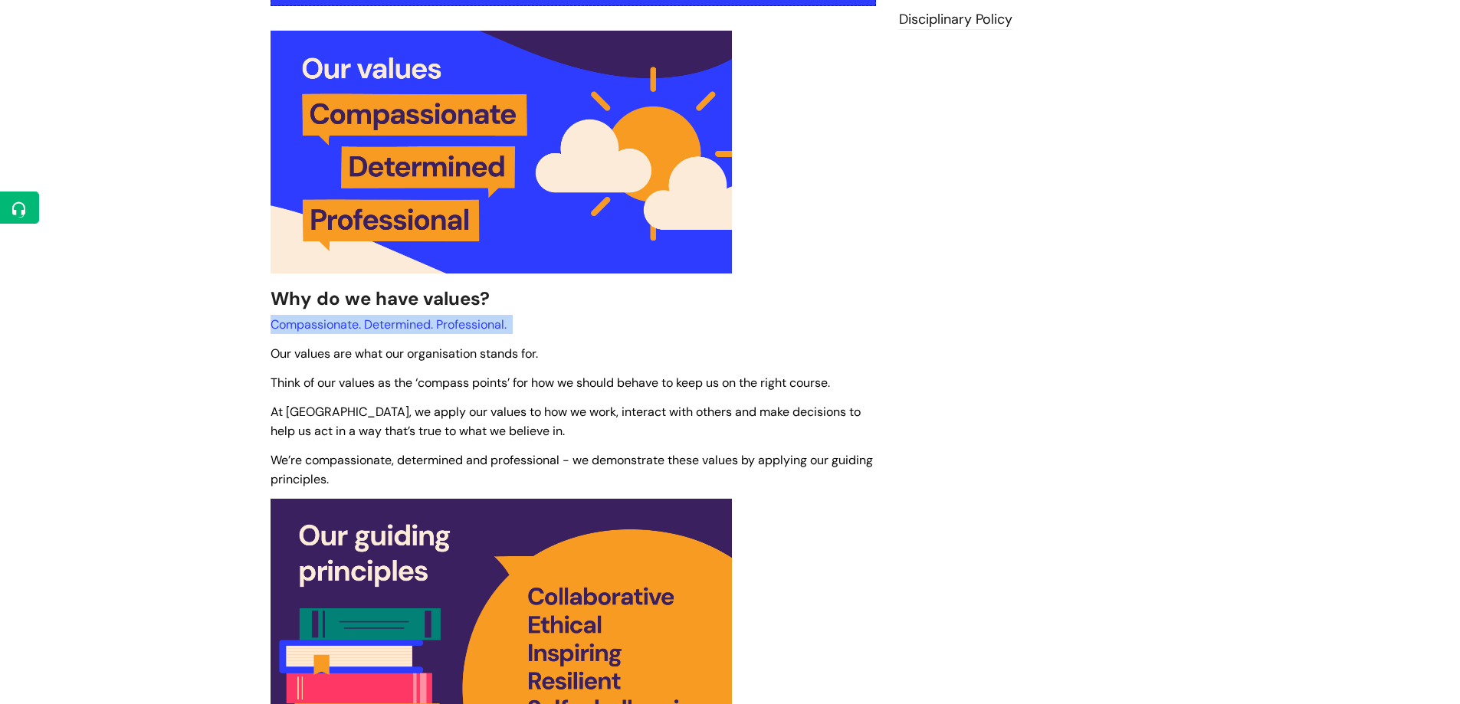
drag, startPoint x: 272, startPoint y: 323, endPoint x: 530, endPoint y: 323, distance: 258.3
click at [530, 323] on p "Compassionate. Determined. Professional." at bounding box center [574, 324] width 606 height 19
copy span "Compassionate. Determined. Professional."
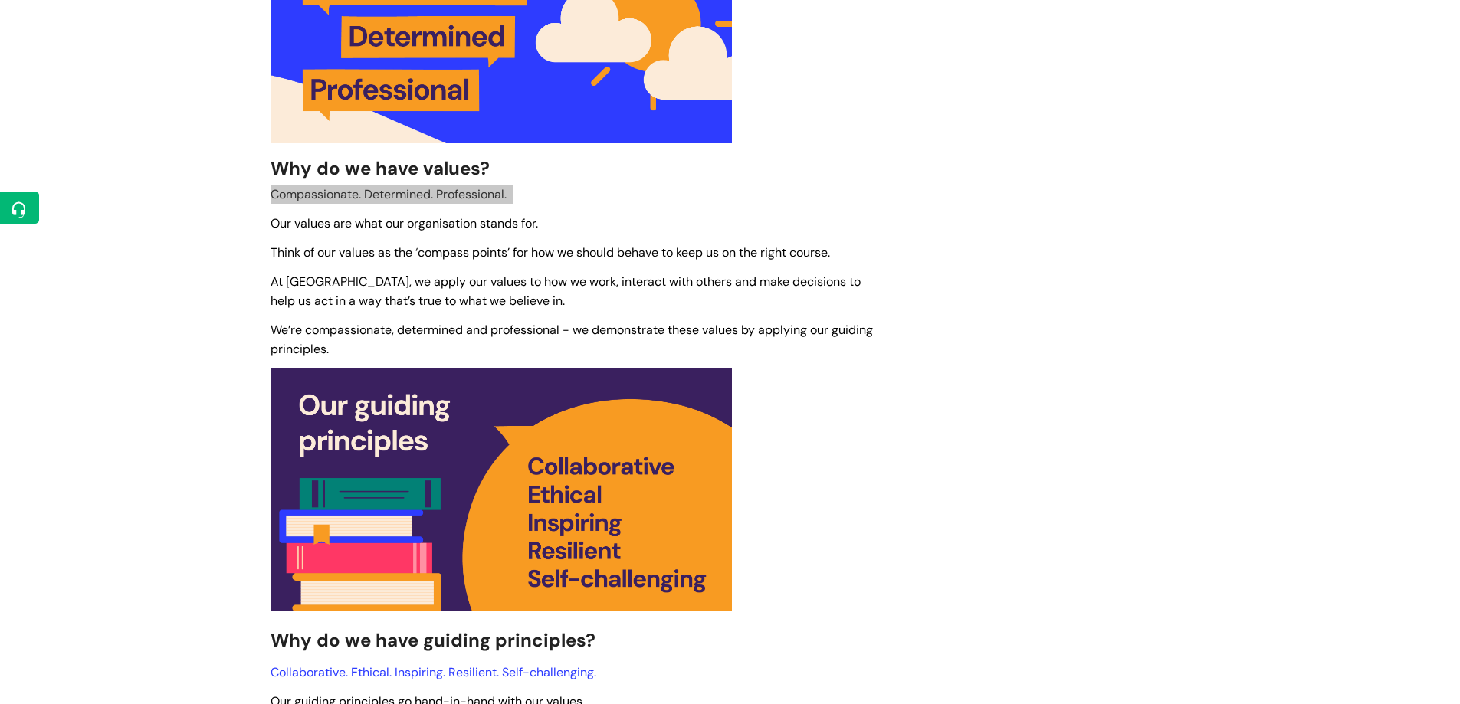
scroll to position [537, 0]
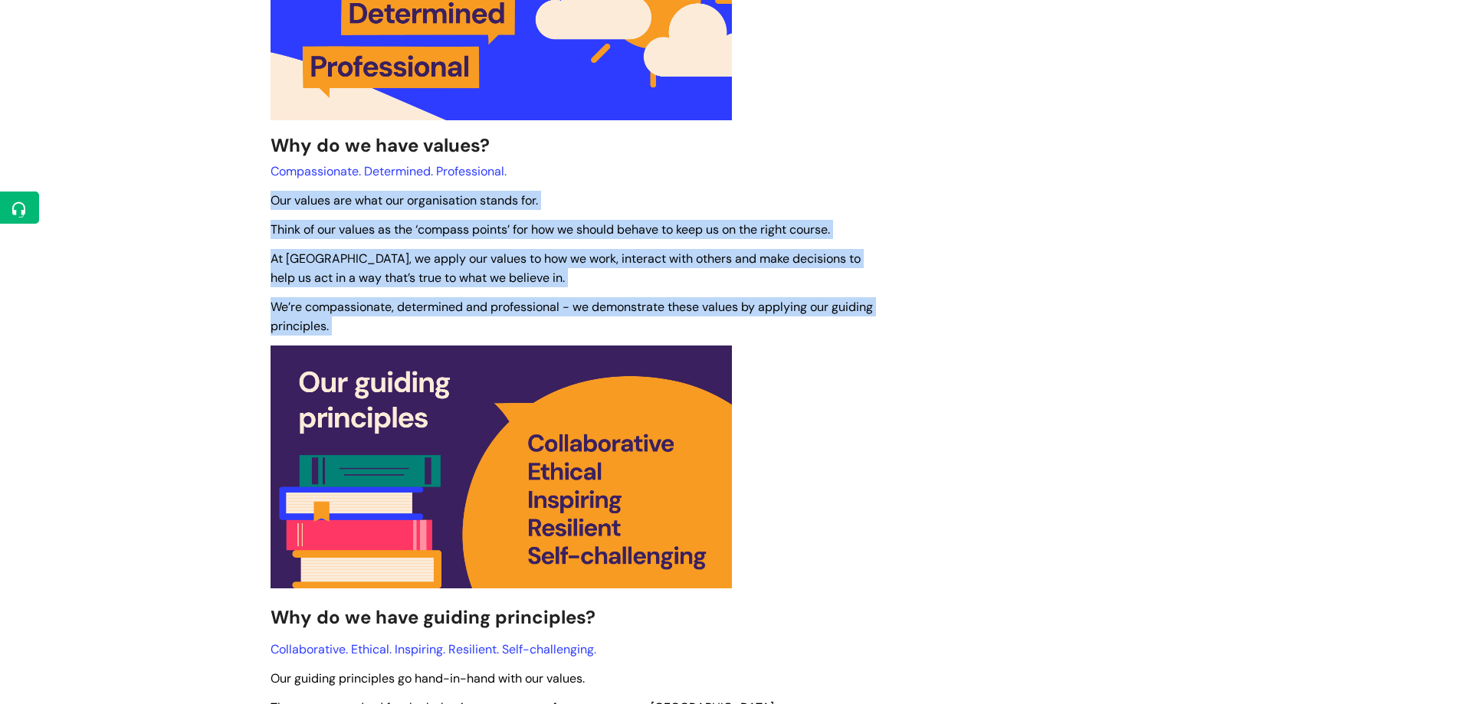
drag, startPoint x: 274, startPoint y: 199, endPoint x: 863, endPoint y: 314, distance: 600.0
copy div "Our values are what our organisation stands for. Think of our values as the ‘co…"
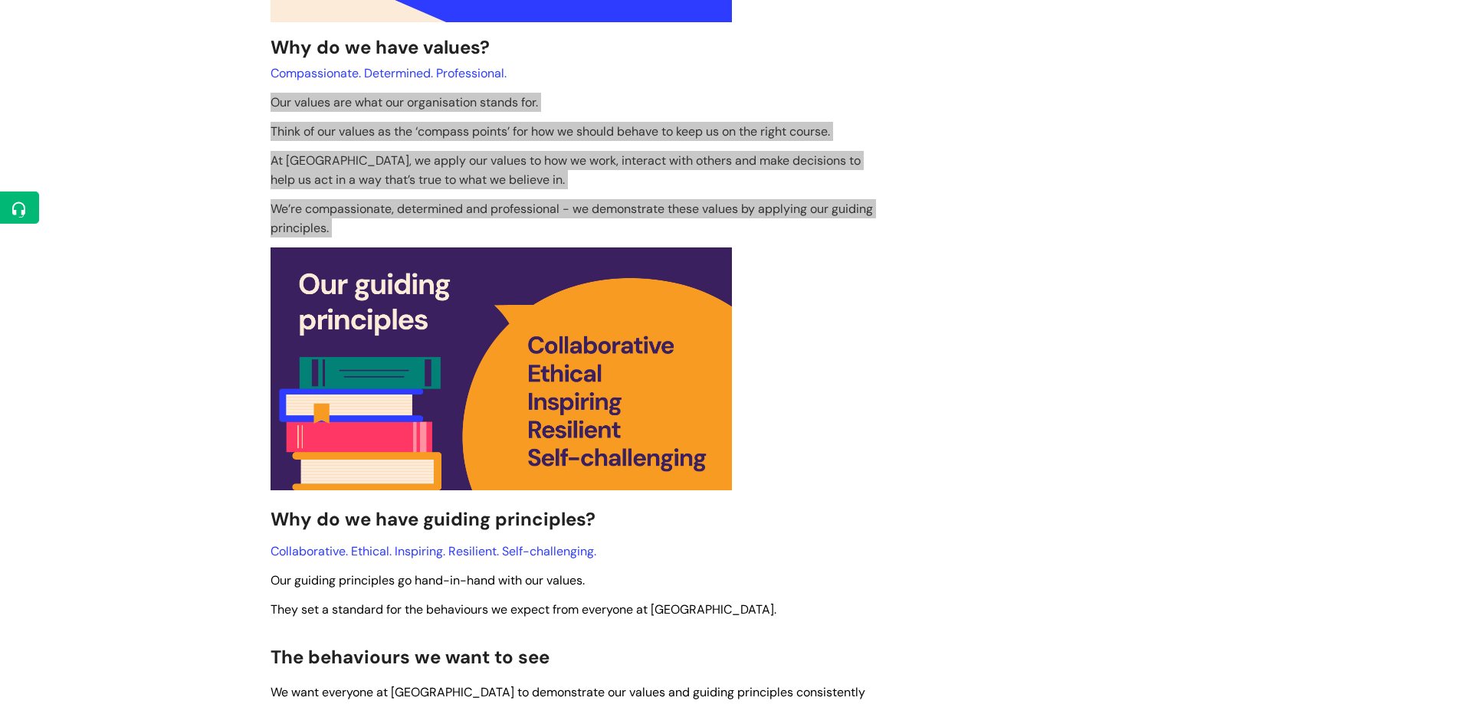
scroll to position [613, 0]
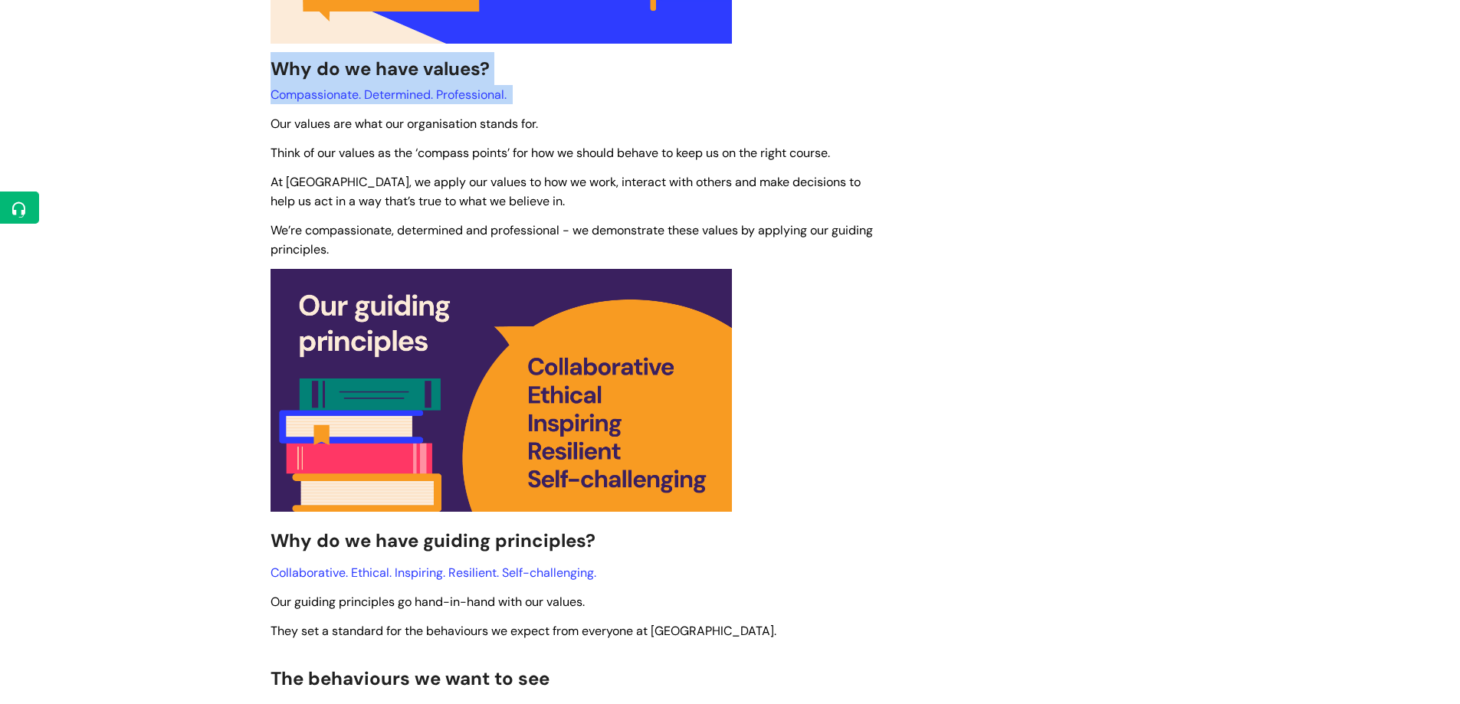
drag, startPoint x: 273, startPoint y: 69, endPoint x: 539, endPoint y: 82, distance: 266.3
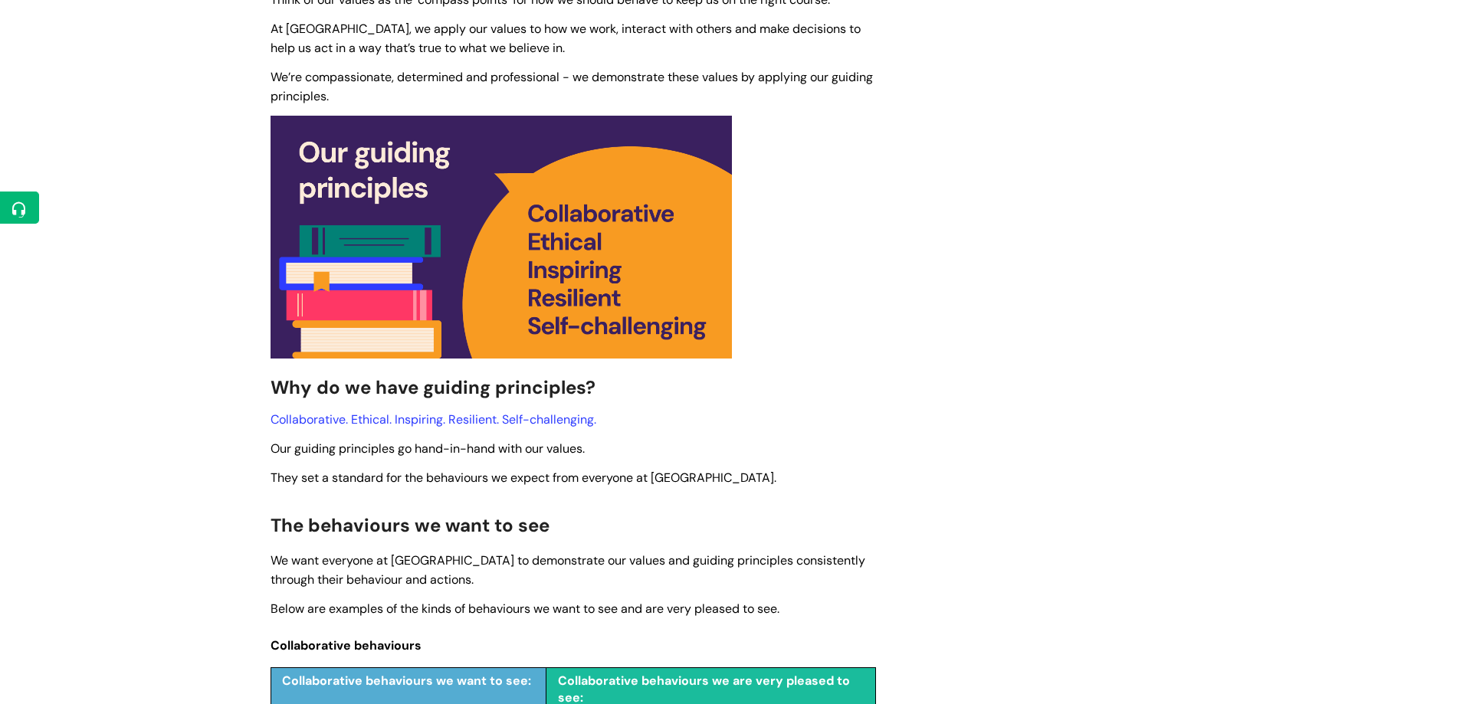
click at [271, 417] on span "Collaborative. Ethical. Inspiring. Resilient. Self-challenging." at bounding box center [434, 420] width 326 height 16
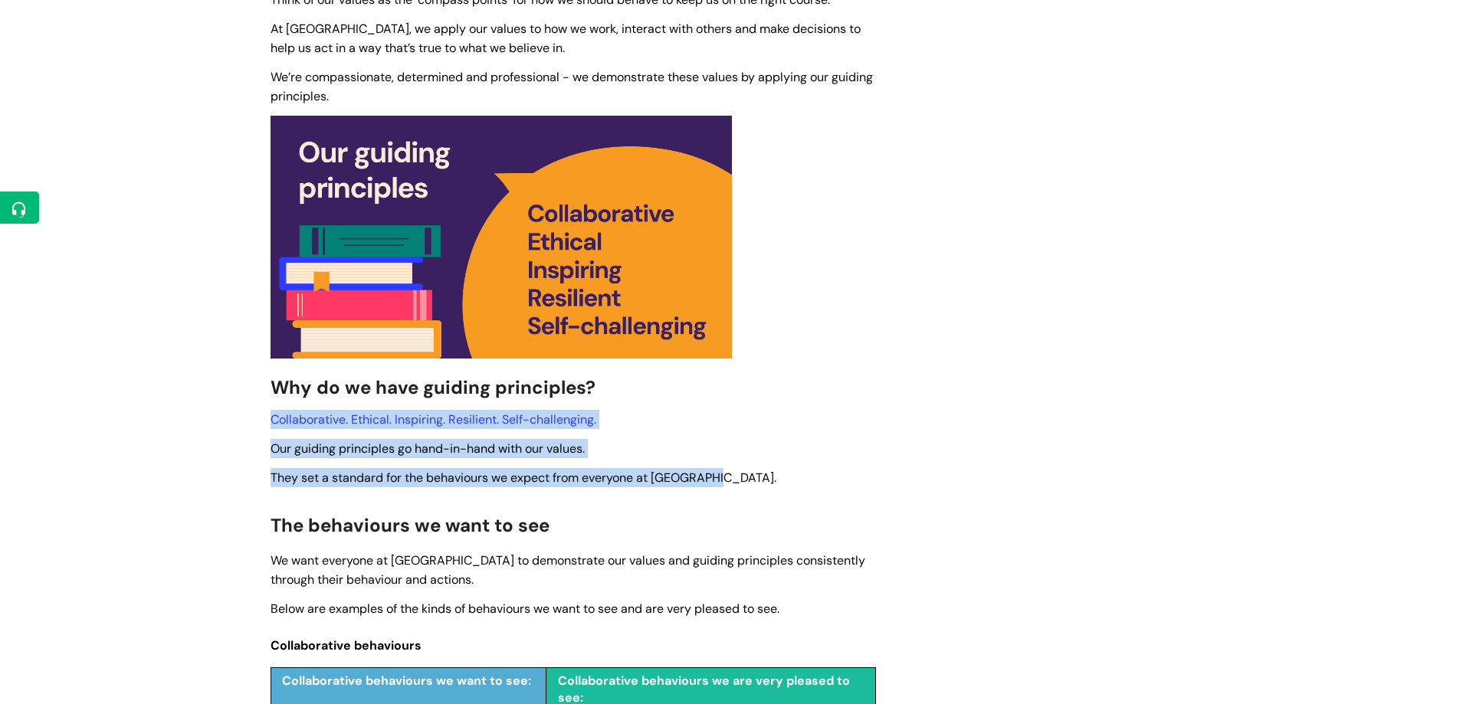
drag, startPoint x: 272, startPoint y: 420, endPoint x: 717, endPoint y: 468, distance: 447.2
copy div "Collaborative. Ethical. Inspiring. Resilient. Self-challenging. Our guiding pri…"
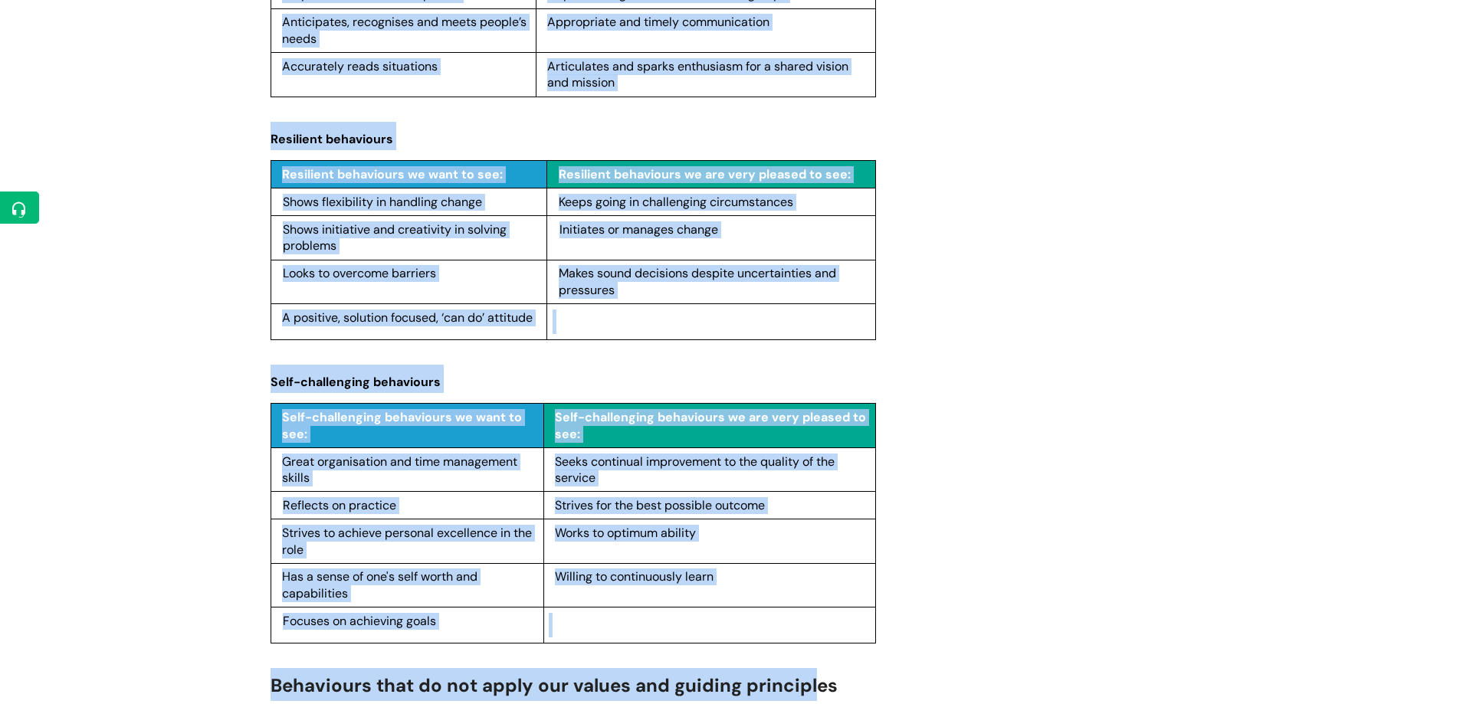
scroll to position [2041, 0]
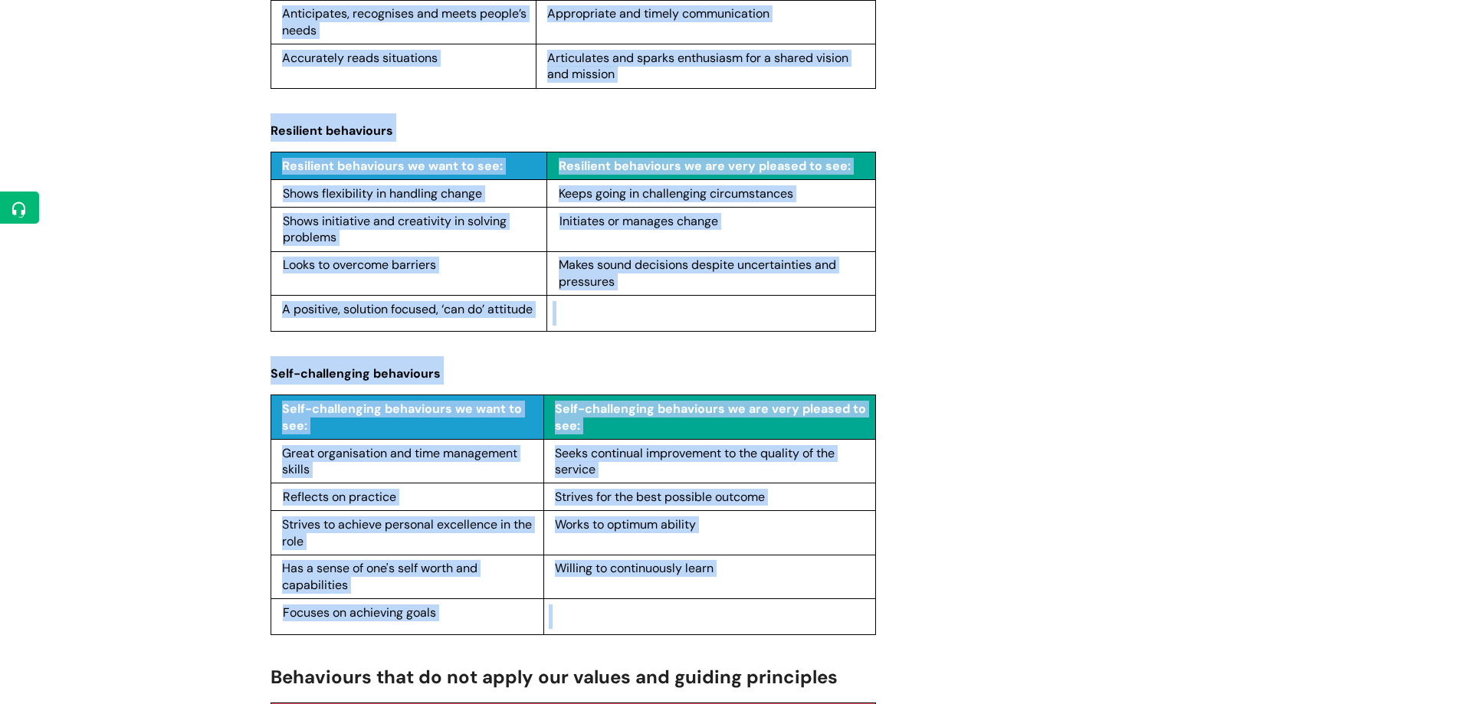
drag, startPoint x: 274, startPoint y: 215, endPoint x: 770, endPoint y: 616, distance: 638.3
copy div "Lor ipsumdolor si amet co adi El sedd eiusmodt in UtlaBor et doloremagna ali en…"
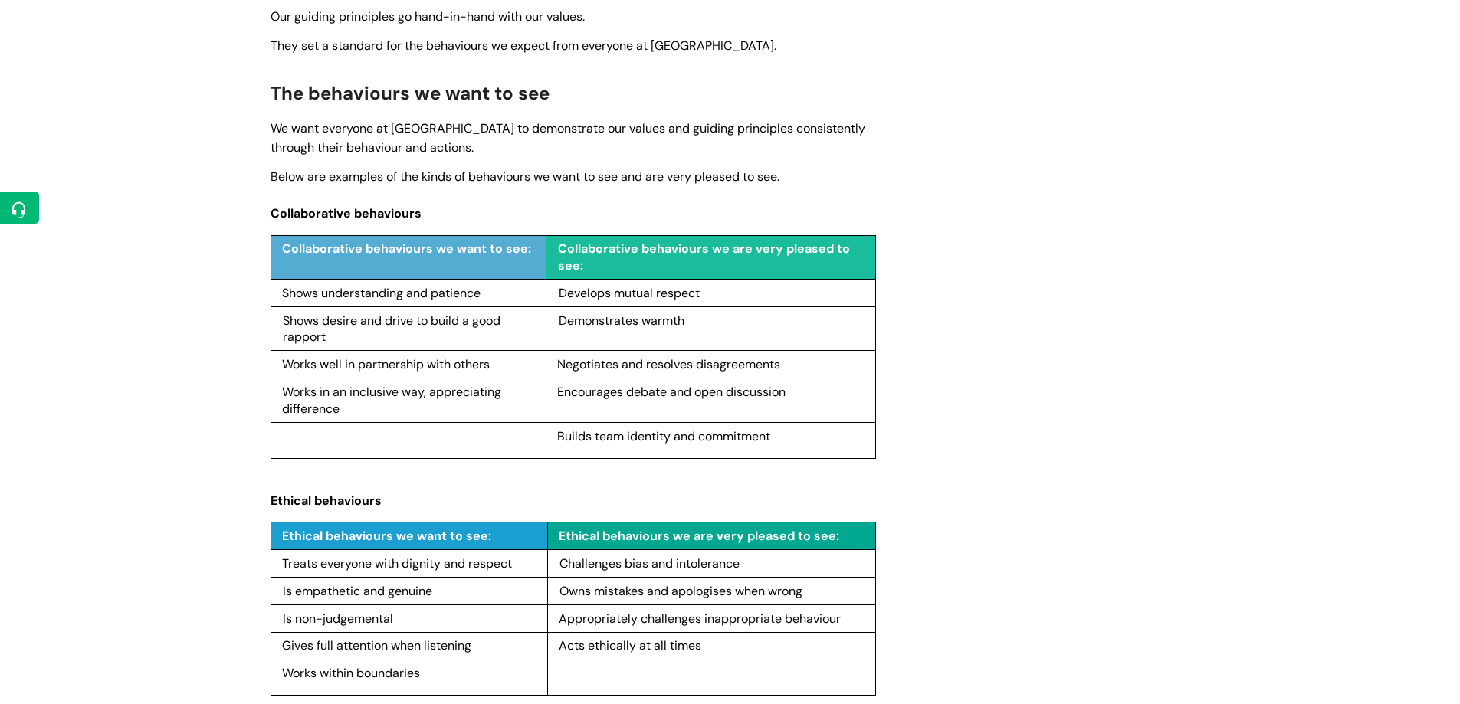
scroll to position [1198, 0]
drag, startPoint x: 272, startPoint y: 213, endPoint x: 425, endPoint y: 215, distance: 152.6
click at [434, 218] on h3 "Collaborative behaviours" at bounding box center [574, 211] width 606 height 28
copy span "Collaborative behaviours"
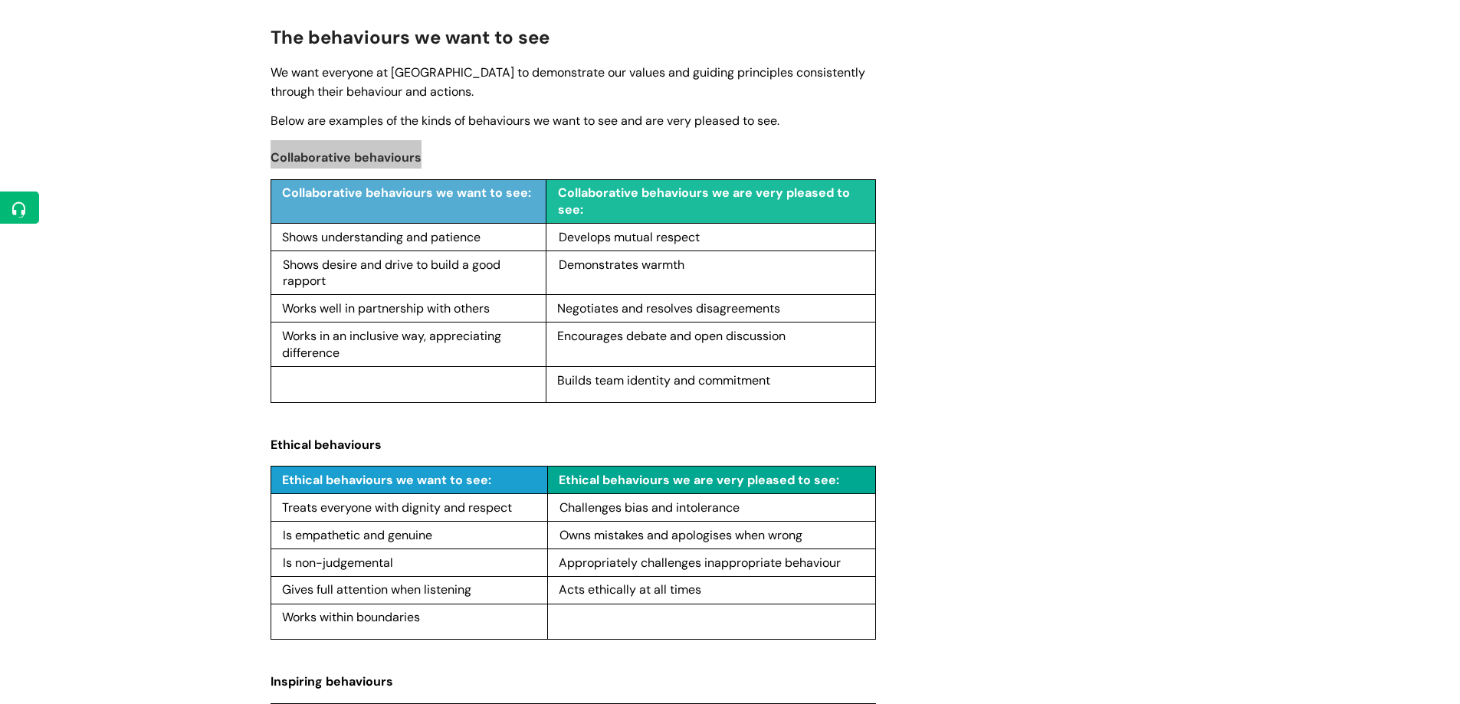
scroll to position [1351, 0]
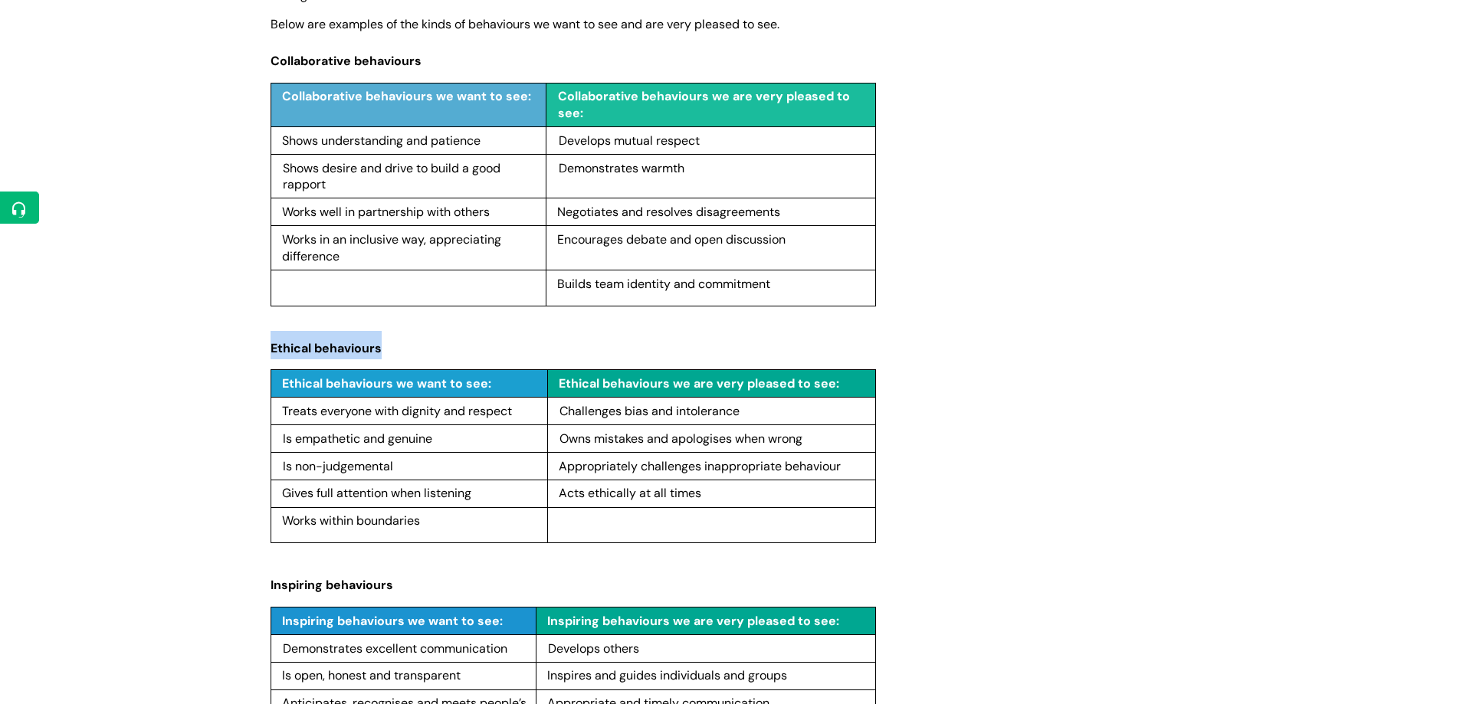
drag, startPoint x: 272, startPoint y: 344, endPoint x: 409, endPoint y: 354, distance: 136.8
click at [409, 354] on h3 "Ethical behaviours" at bounding box center [574, 345] width 606 height 28
copy span "Ethical behaviours"
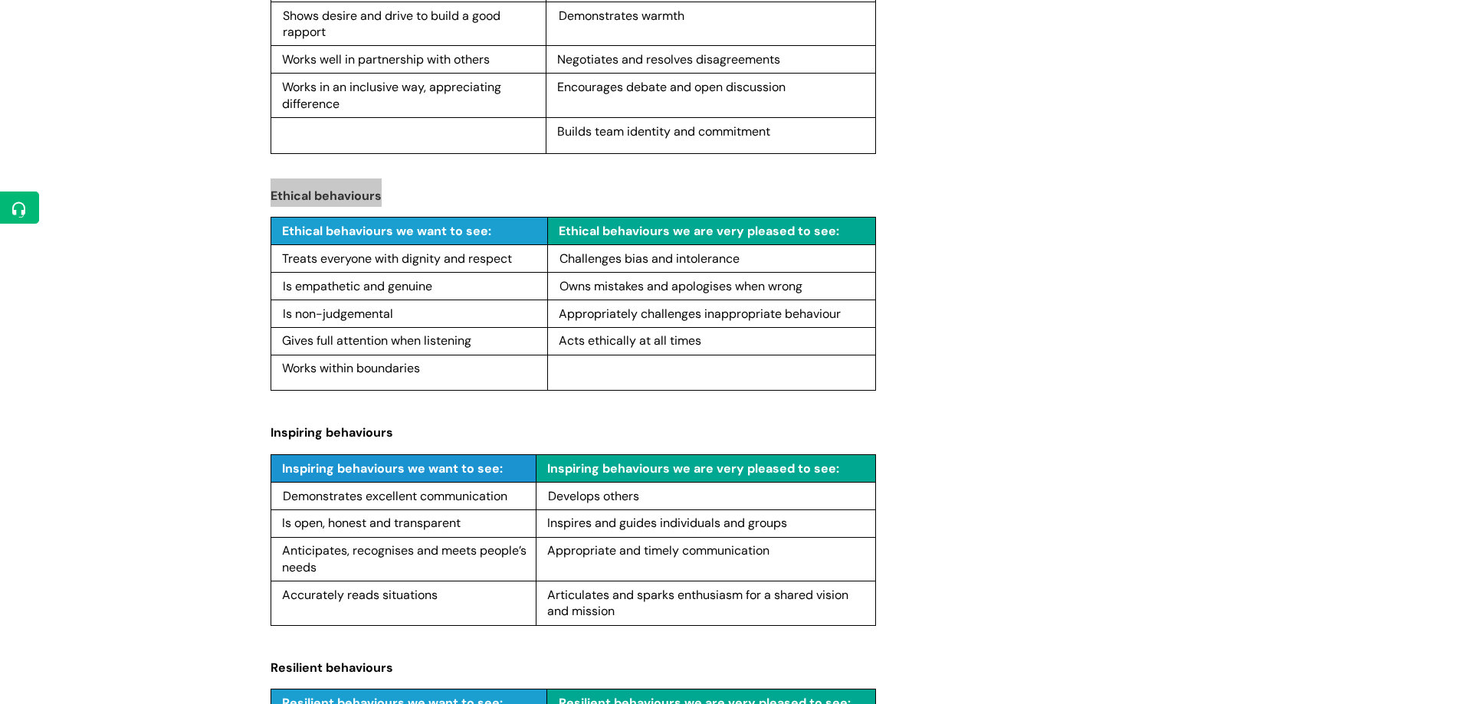
scroll to position [1505, 0]
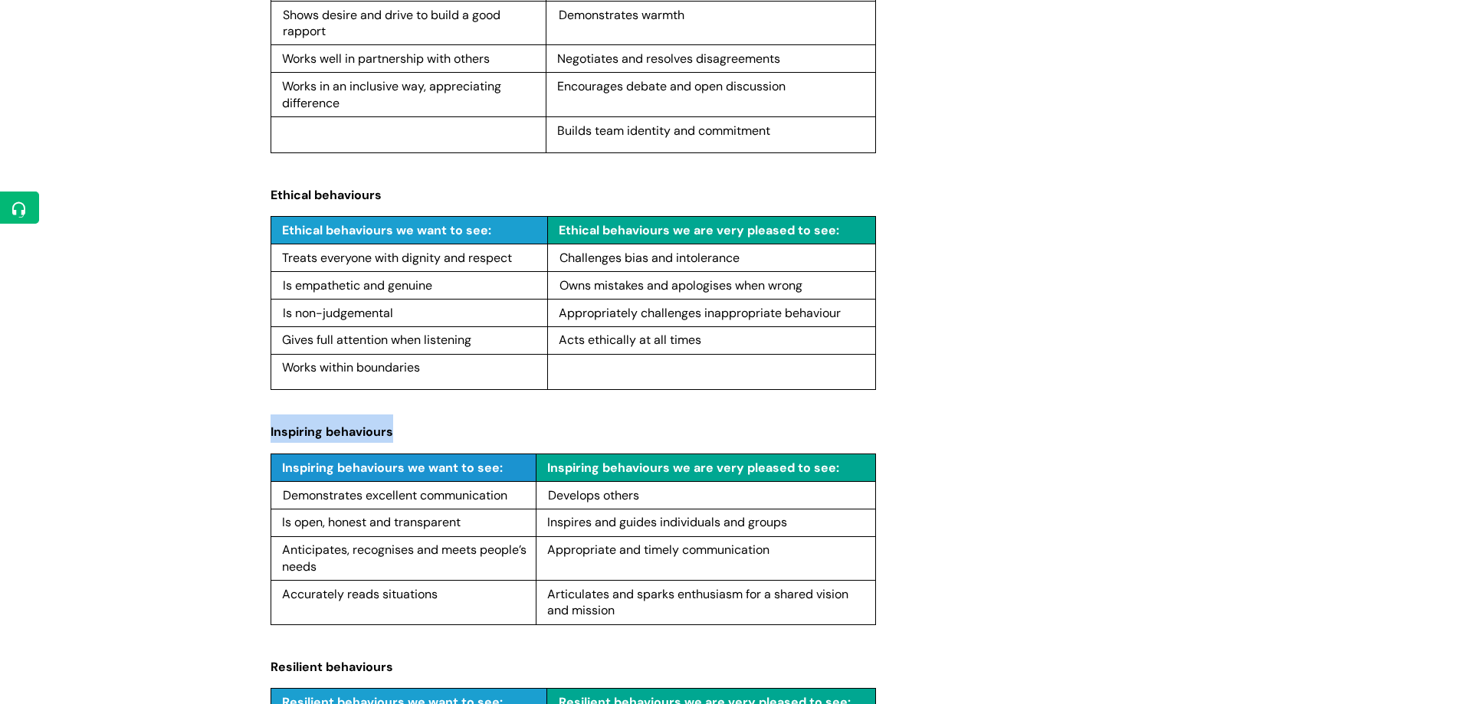
drag, startPoint x: 271, startPoint y: 430, endPoint x: 379, endPoint y: 425, distance: 108.2
click at [446, 438] on h3 "Inspiring behaviours" at bounding box center [574, 429] width 606 height 28
copy span "Inspiring behaviours"
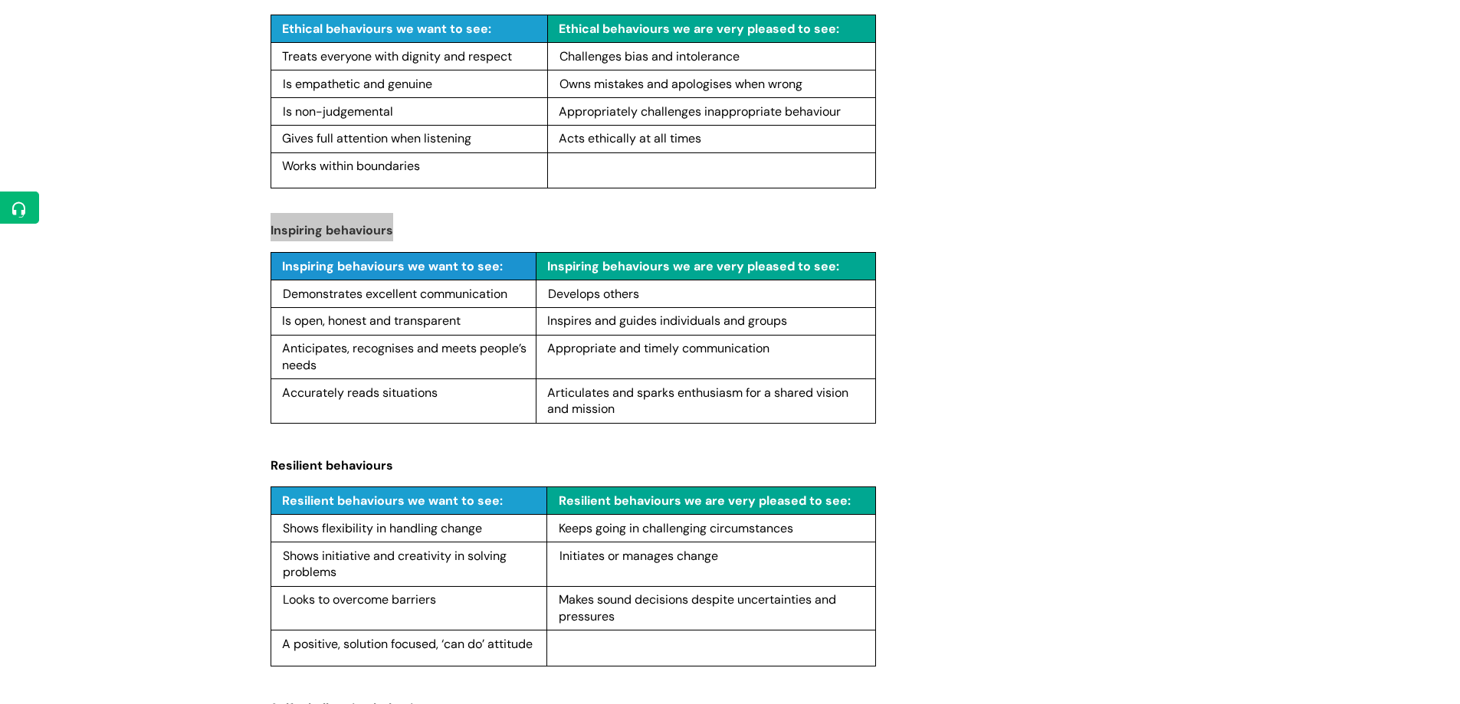
scroll to position [1735, 0]
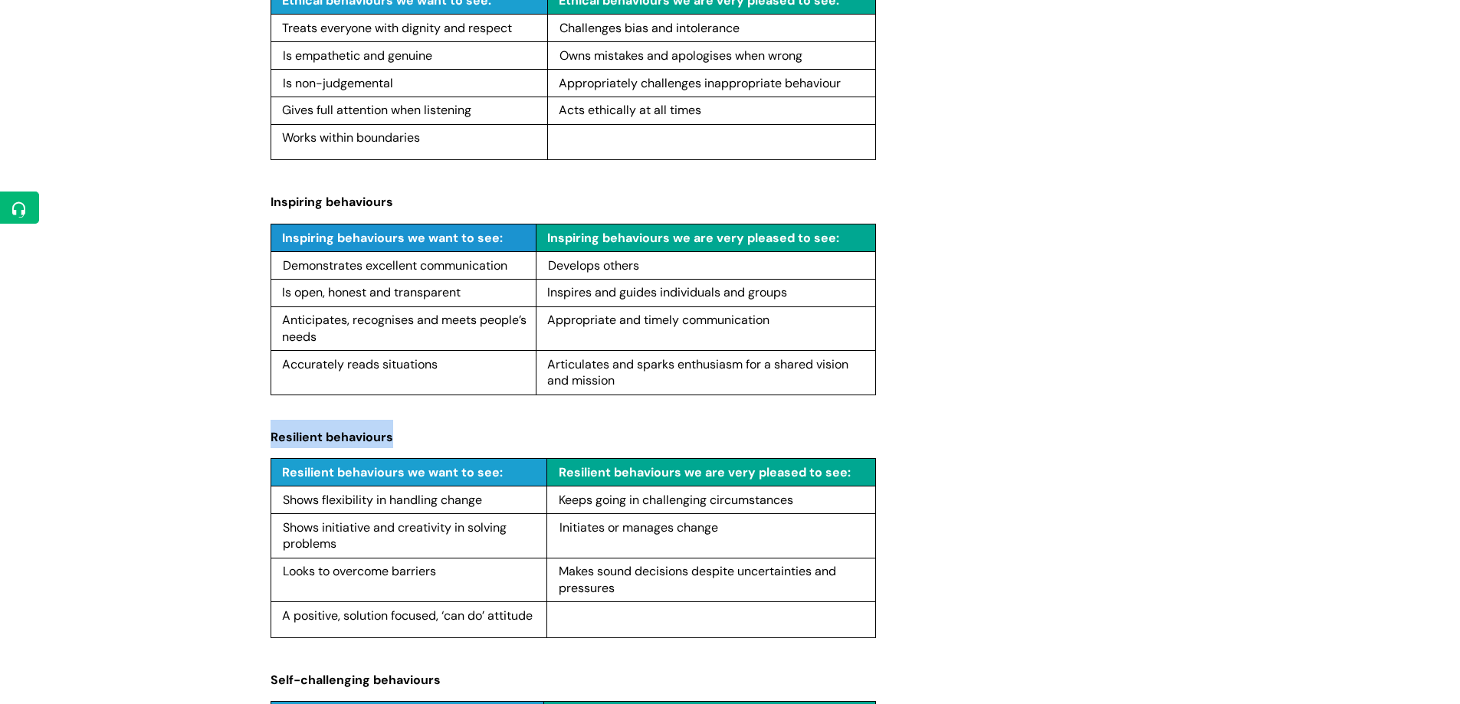
drag, startPoint x: 271, startPoint y: 438, endPoint x: 438, endPoint y: 448, distance: 167.4
click at [446, 449] on div "Use this to Learn about our values and guiding principles to apply them to your…" at bounding box center [574, 0] width 606 height 2890
copy span "Resilient behaviours"
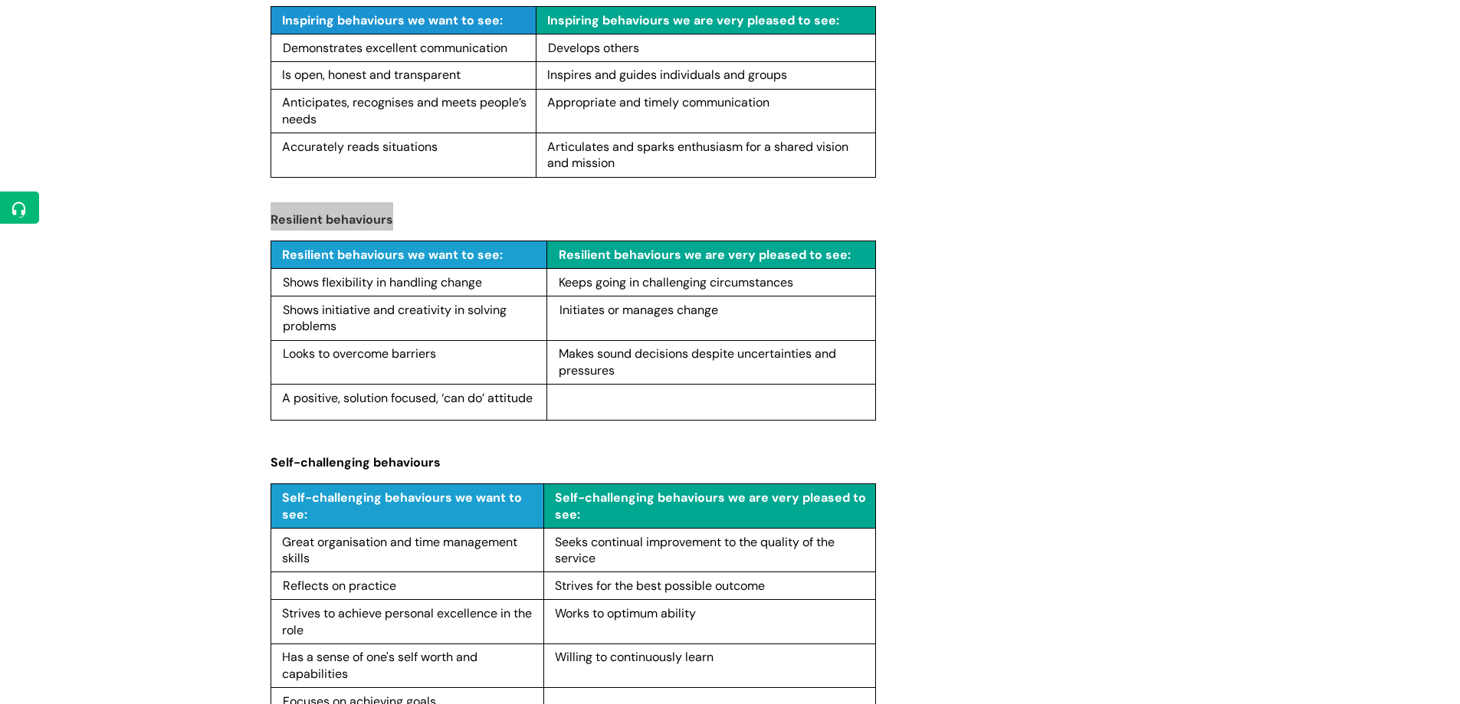
scroll to position [1965, 0]
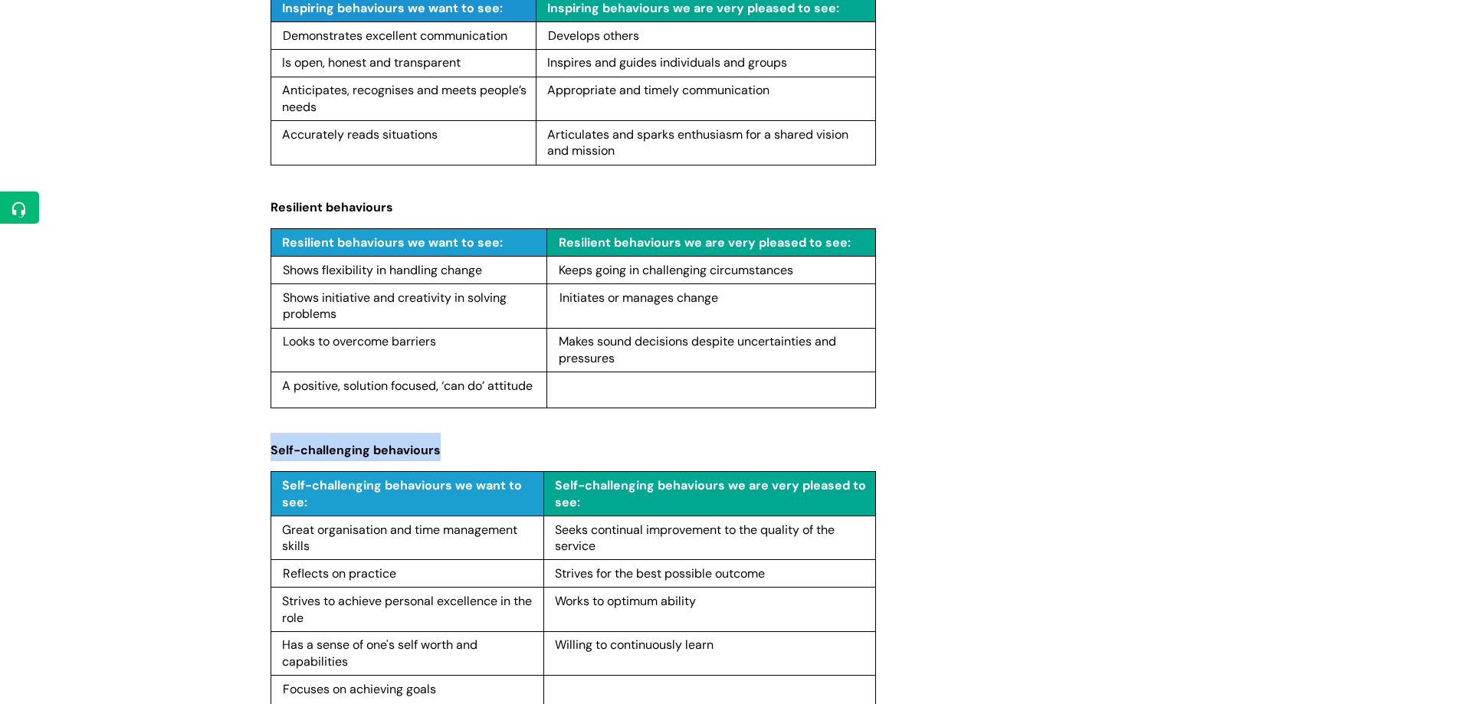
drag, startPoint x: 271, startPoint y: 451, endPoint x: 475, endPoint y: 455, distance: 203.2
click at [475, 455] on h3 "Self-challenging behaviours" at bounding box center [574, 447] width 606 height 28
copy span "Self-challenging behaviours"
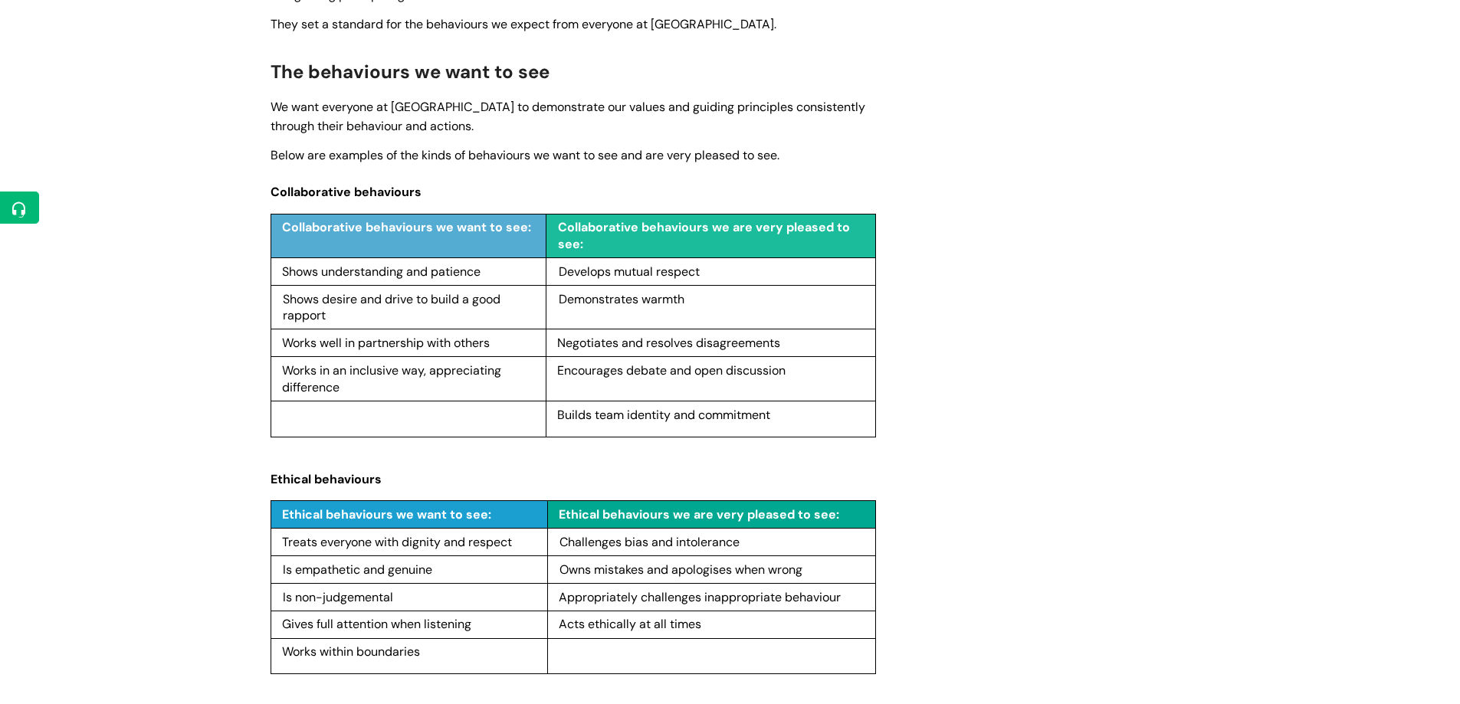
scroll to position [1198, 0]
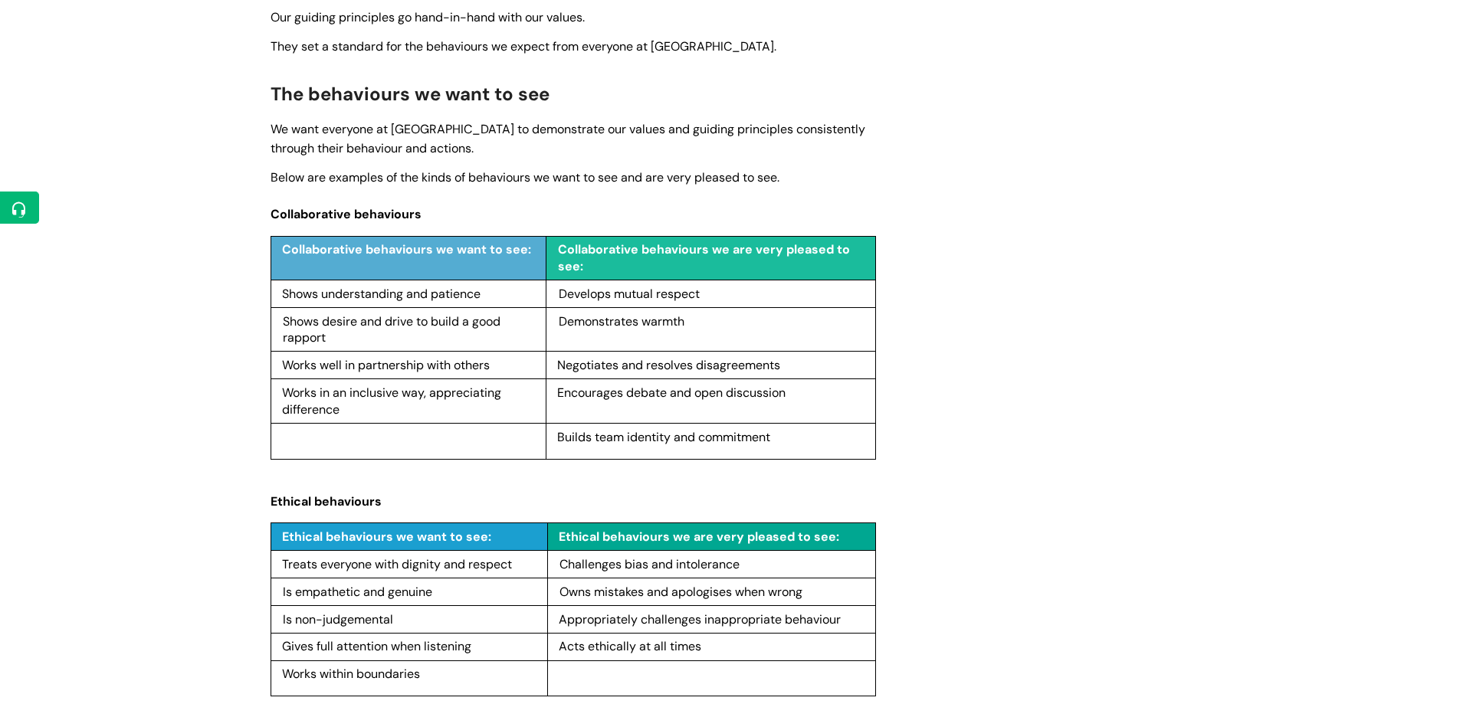
drag, startPoint x: 325, startPoint y: 293, endPoint x: 500, endPoint y: 297, distance: 174.8
click at [500, 297] on p "Shows understanding and patience" at bounding box center [411, 294] width 258 height 17
drag, startPoint x: 324, startPoint y: 323, endPoint x: 353, endPoint y: 337, distance: 32.2
click at [353, 337] on p "Shows desire and drive to build a good rapport" at bounding box center [412, 330] width 258 height 33
drag, startPoint x: 284, startPoint y: 361, endPoint x: 502, endPoint y: 369, distance: 218.6
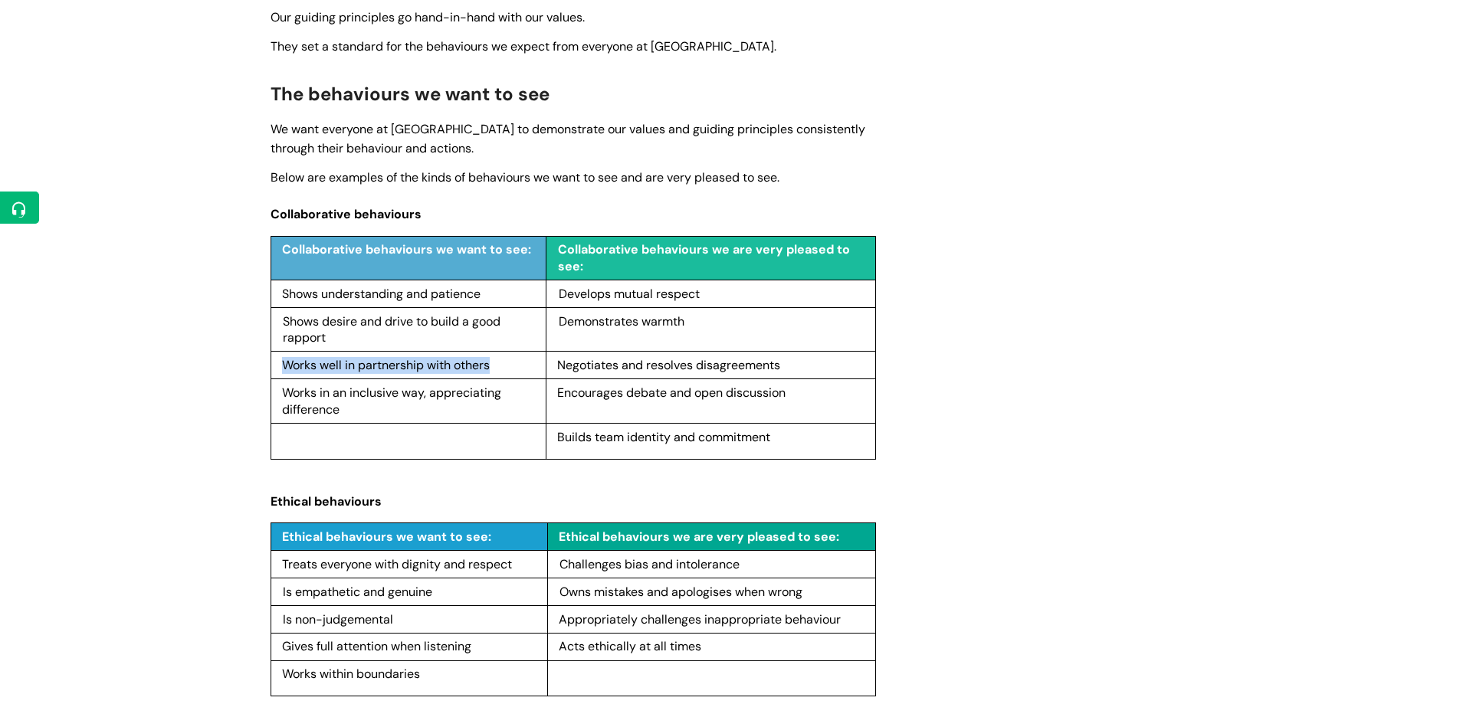
click at [502, 369] on p "Works well in partnership with others" at bounding box center [411, 365] width 259 height 17
drag, startPoint x: 285, startPoint y: 388, endPoint x: 376, endPoint y: 415, distance: 95.3
click at [376, 415] on p "Works in an inclusive way, appreciating difference" at bounding box center [411, 401] width 259 height 33
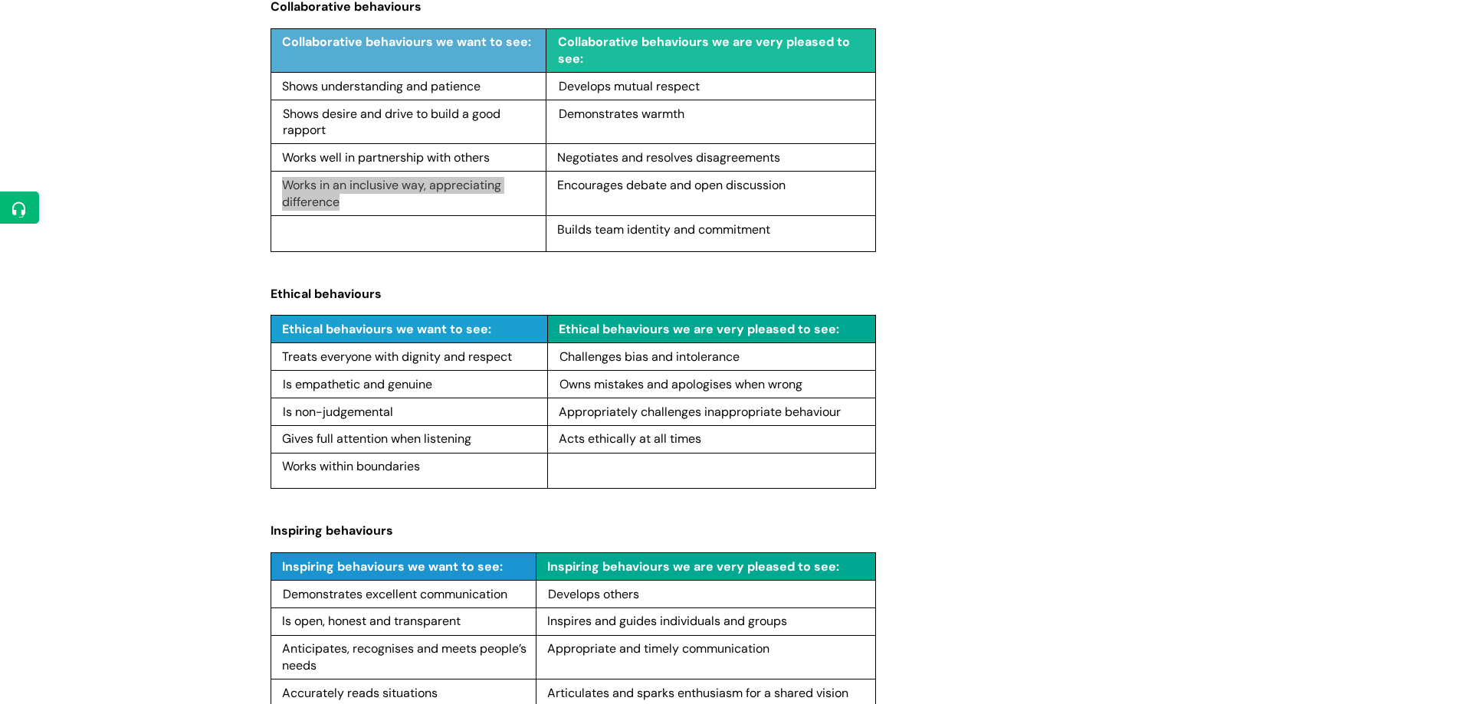
scroll to position [1428, 0]
